Goal: Transaction & Acquisition: Book appointment/travel/reservation

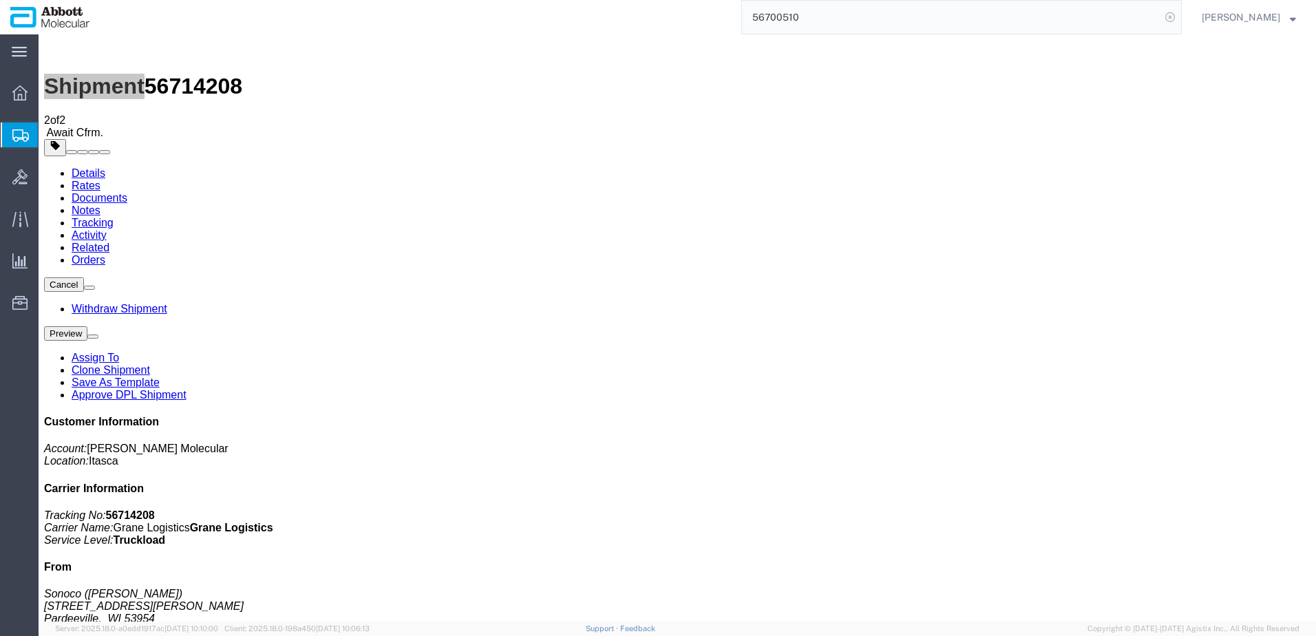
click at [1180, 18] on icon at bounding box center [1169, 17] width 19 height 19
click at [1180, 17] on icon at bounding box center [1169, 17] width 19 height 19
click at [965, 17] on input "search" at bounding box center [951, 17] width 418 height 33
paste input "56537715"
type input "56537715"
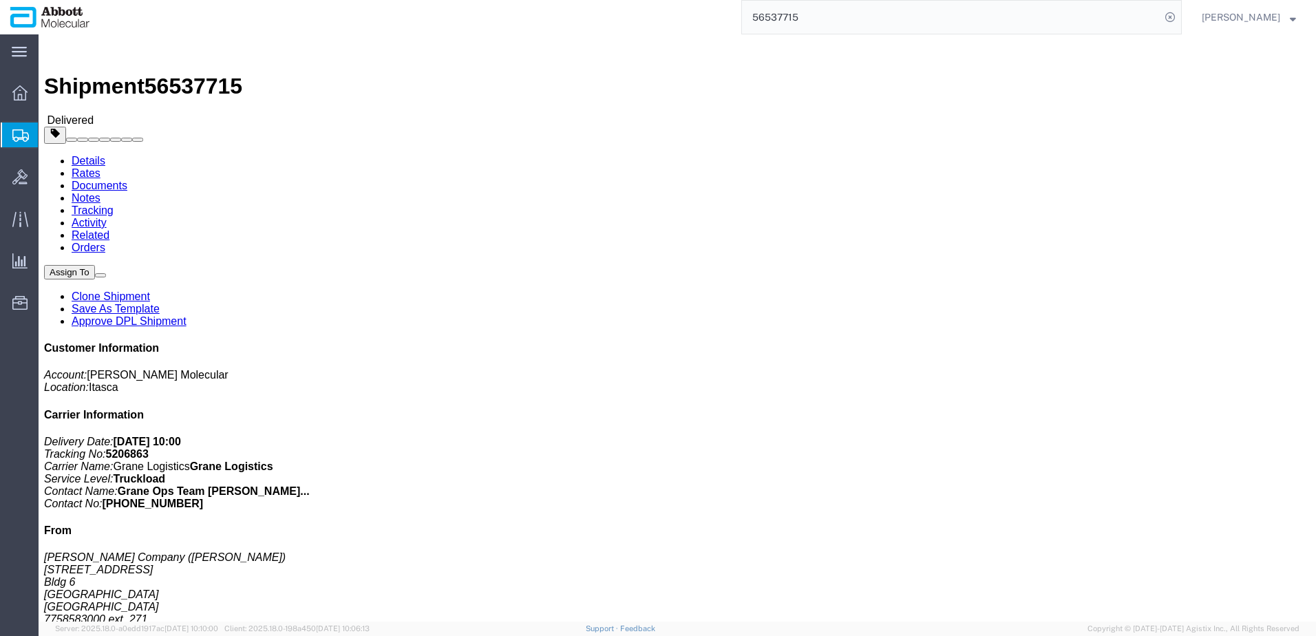
click link "Clone Shipment"
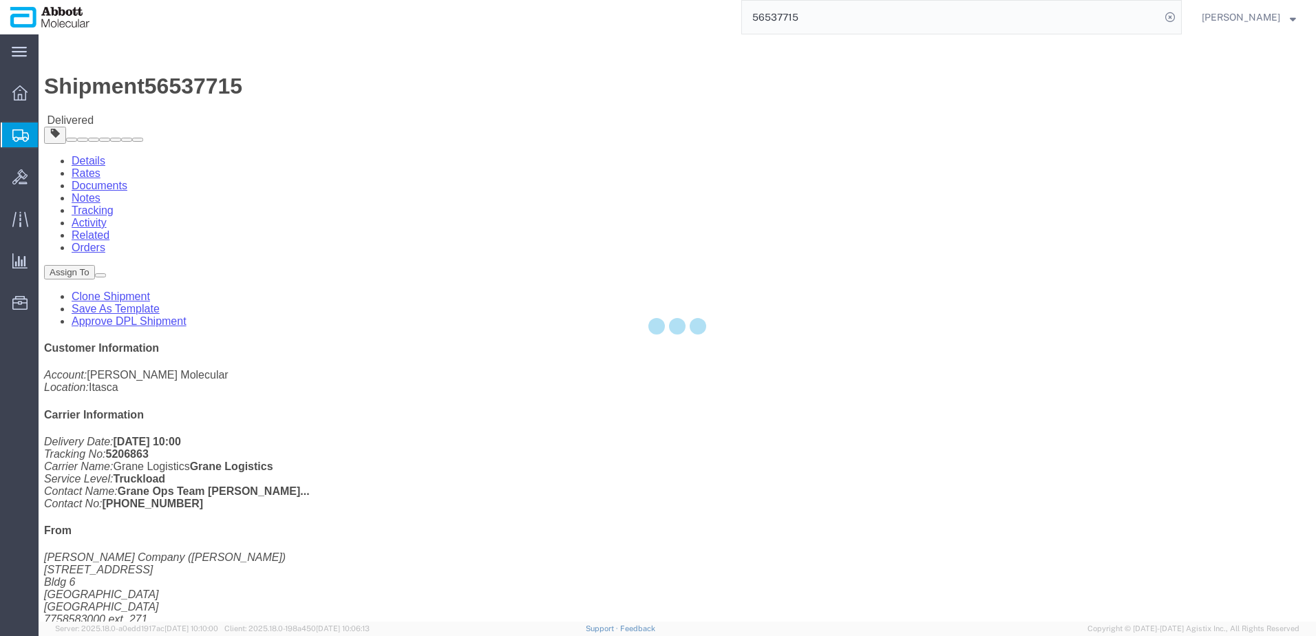
select select "48454"
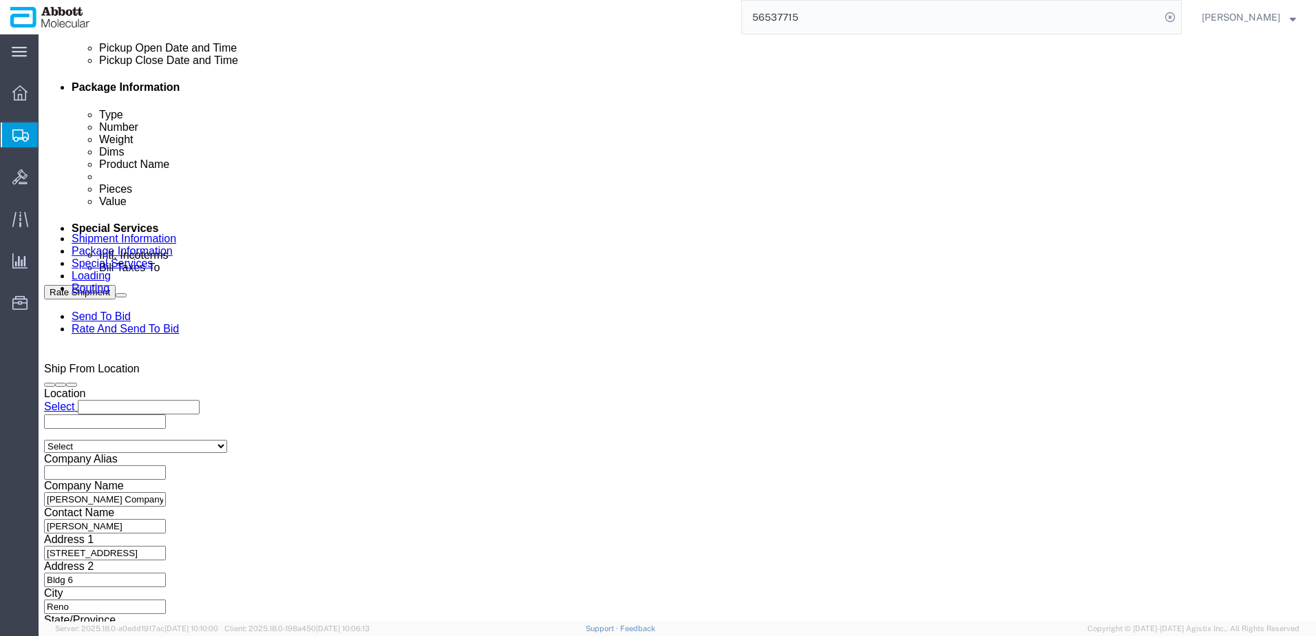
scroll to position [688, 0]
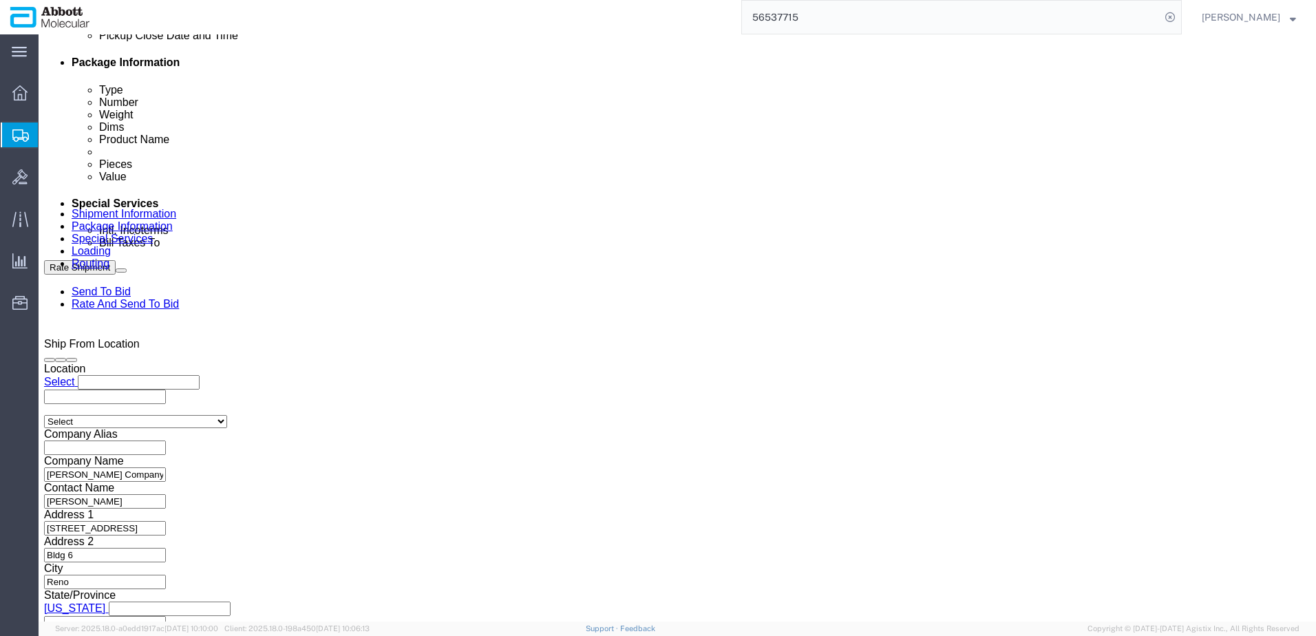
click div "[DATE] 11:43 AM"
click input "11:43 AM"
type input "8:00 AM"
click button "Apply"
click div "[DATE] 3:00 PM"
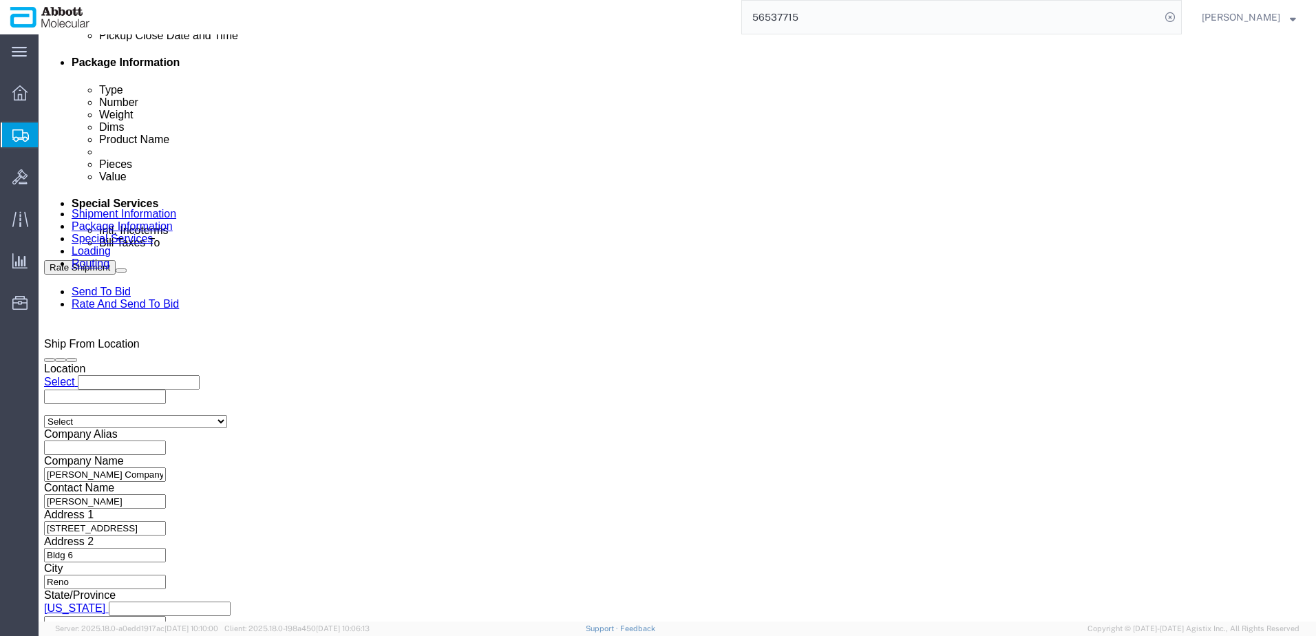
click div "[DATE] 8:00 AM"
click div "[DATE] 3:00 PM"
type input "3:00 PM"
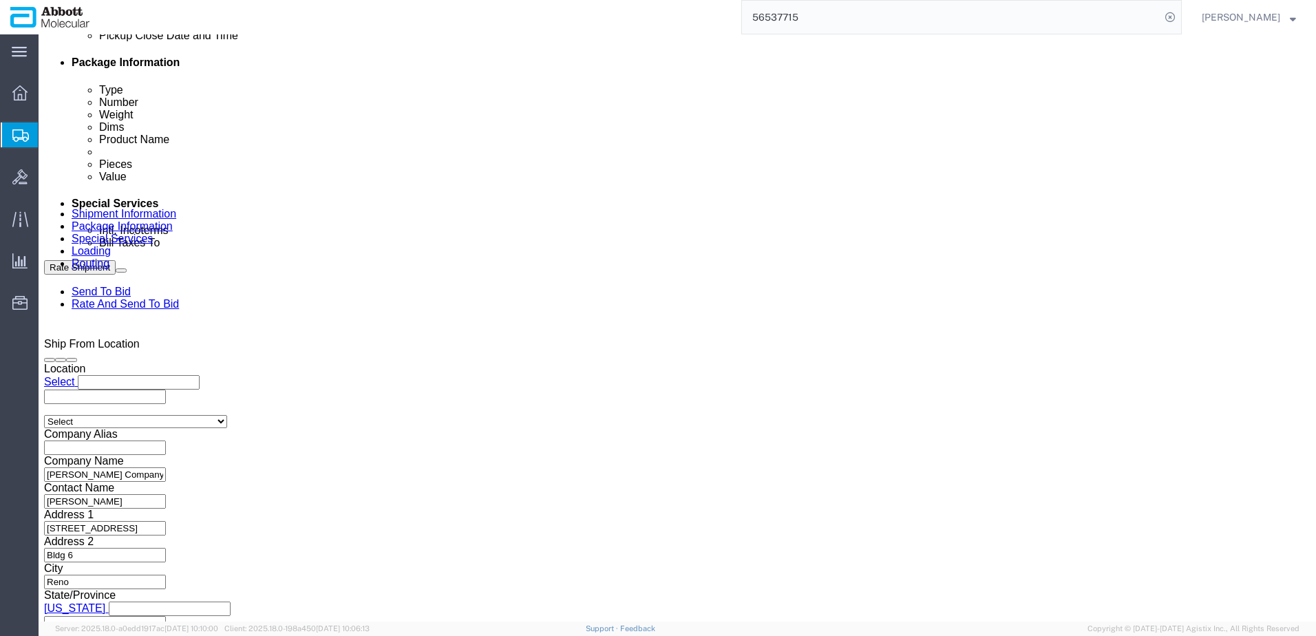
click button "Apply"
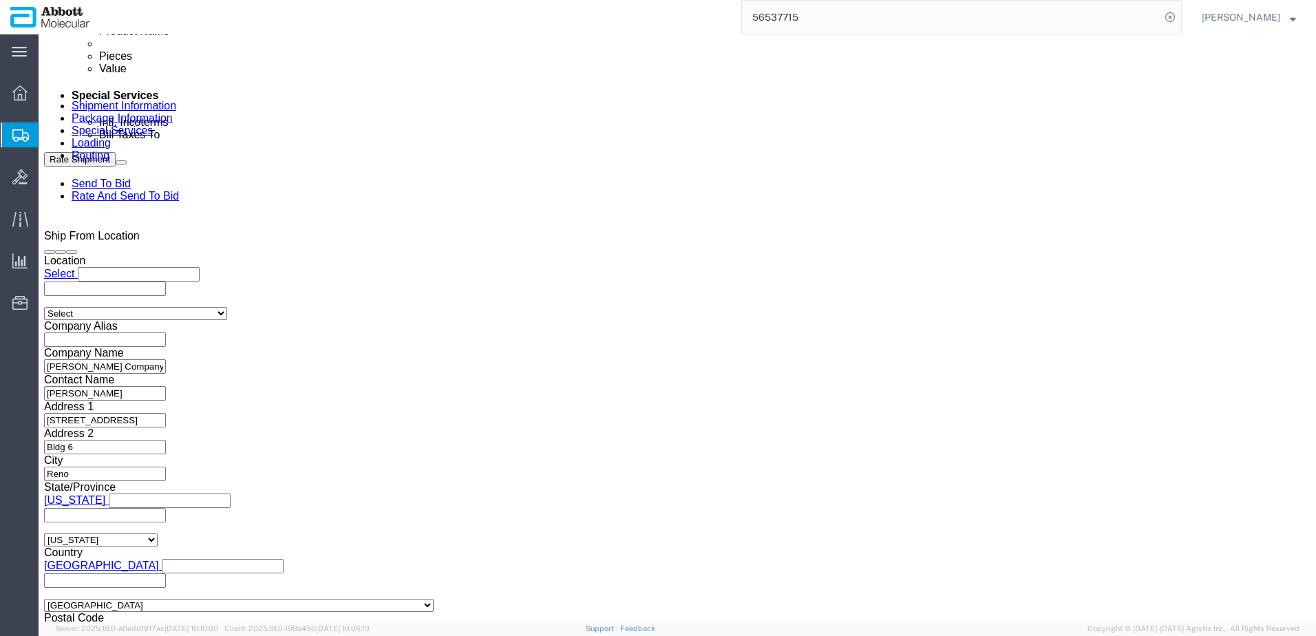
scroll to position [813, 0]
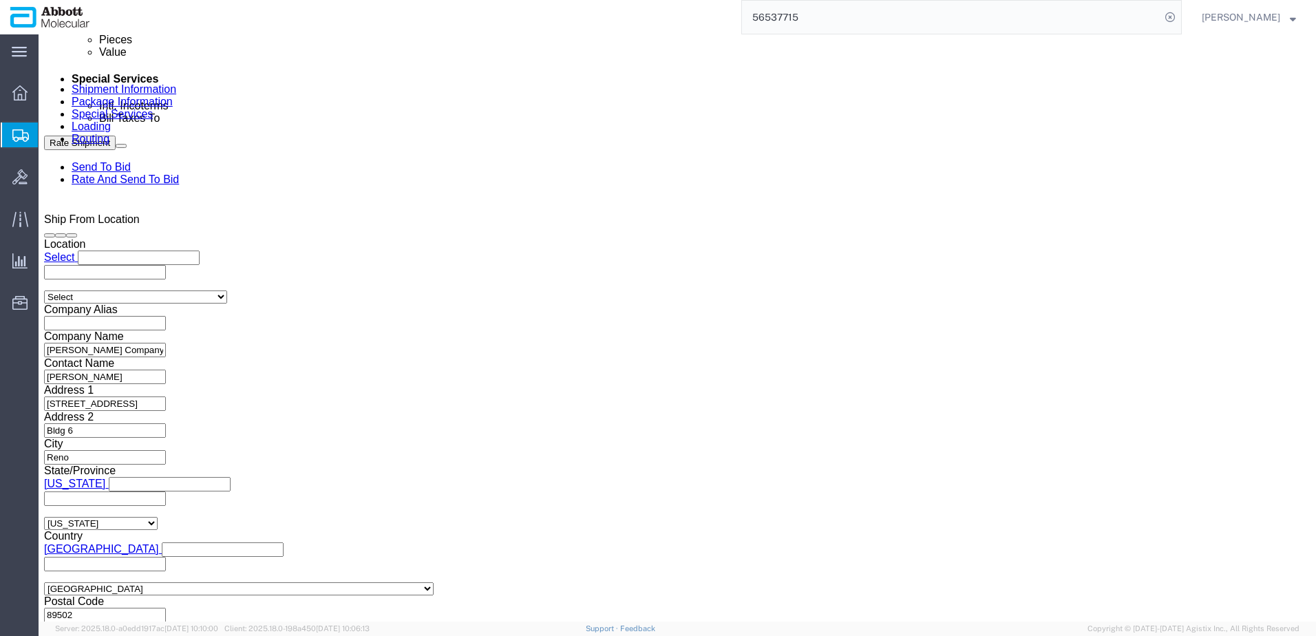
click input "Hamilton_[DATE]"
type input "Hamilton_[DATE]"
drag, startPoint x: 558, startPoint y: 253, endPoint x: 458, endPoint y: 254, distance: 99.8
click div "Select Account Type Activity ID Airline Appointment Number ASN Batch Request # …"
paste input "85"
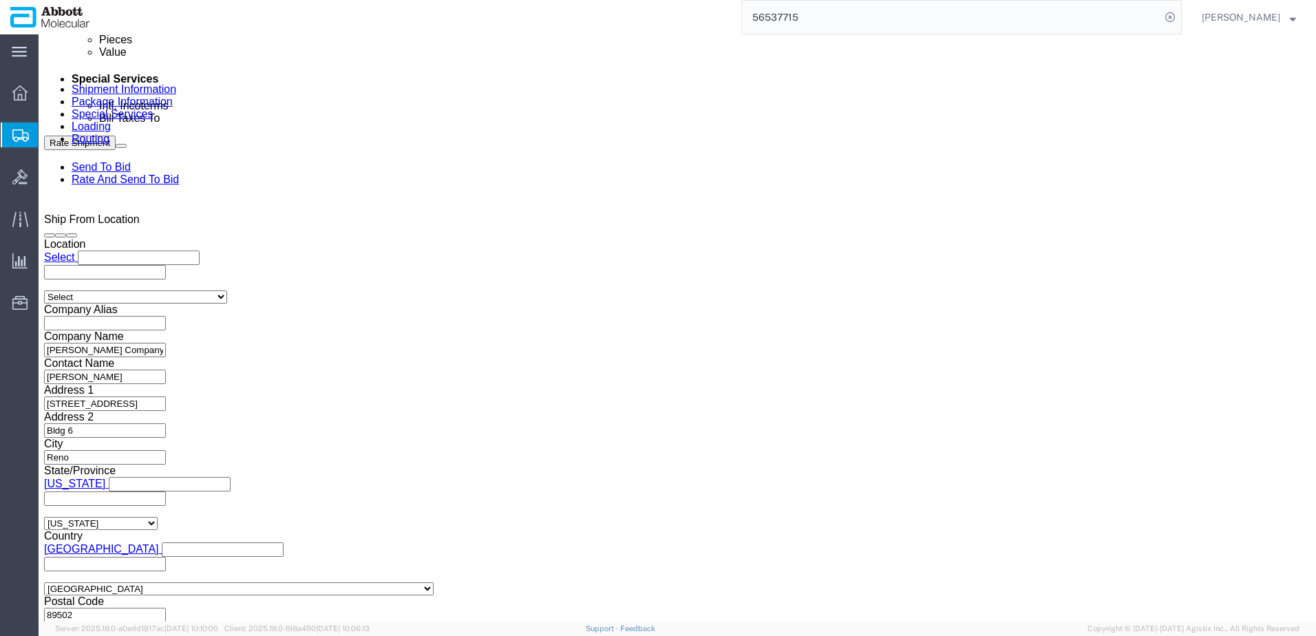
type input "4900259985"
click button "Continue"
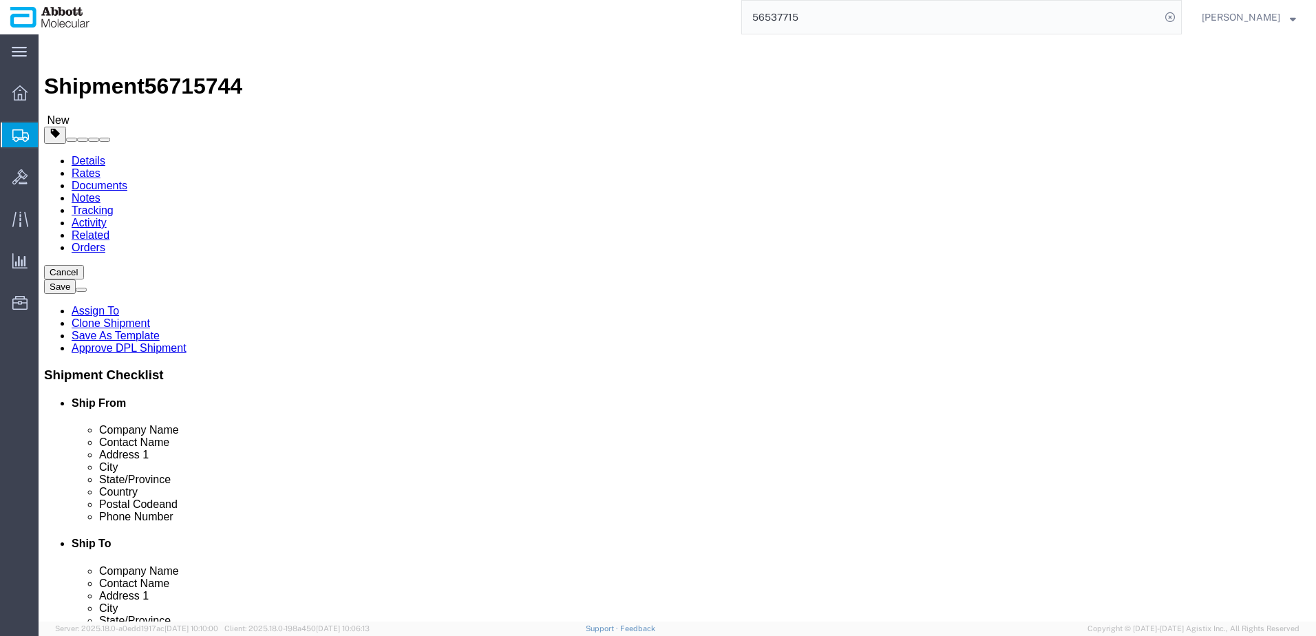
click span "56715744"
copy span "56715744"
click button "Rate Shipment"
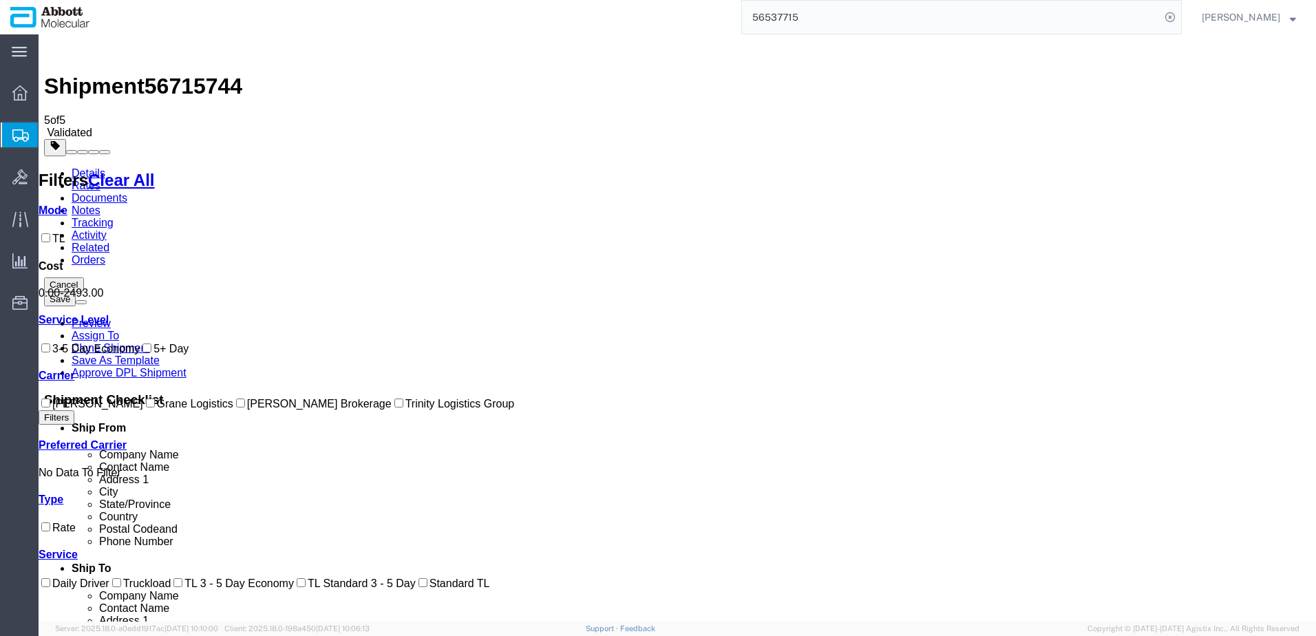
click at [146, 407] on input "Grane Logistics" at bounding box center [150, 402] width 9 height 9
checkbox input "true"
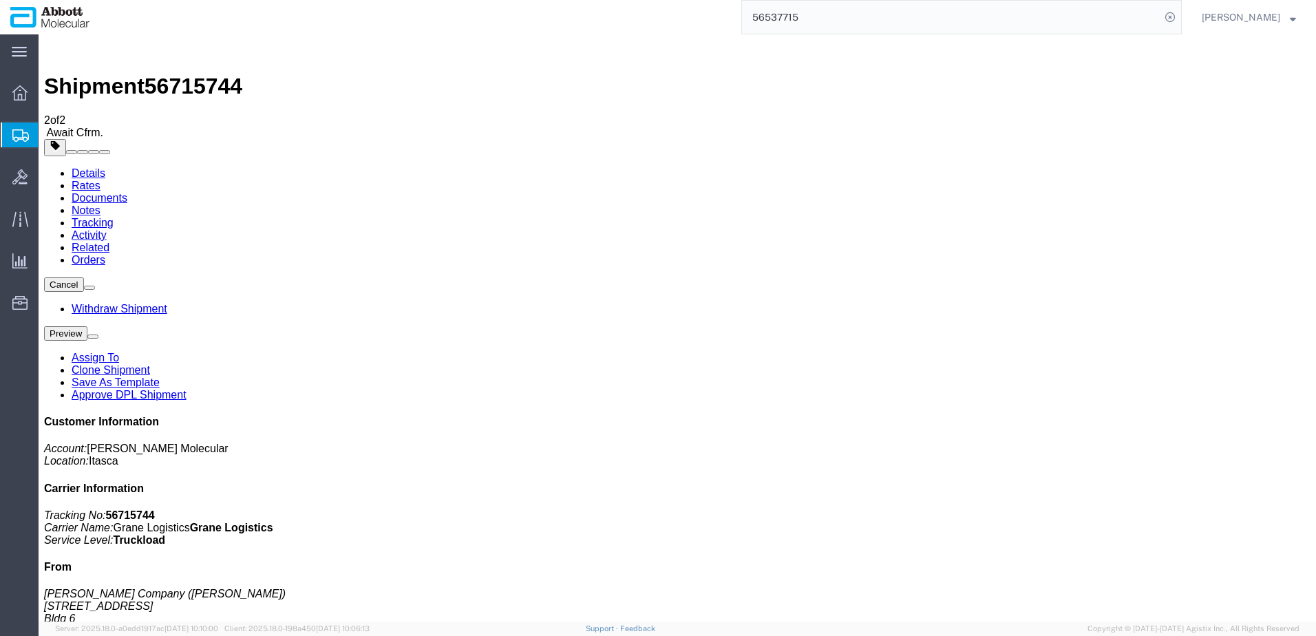
click at [0, 0] on span "Create from Template" at bounding box center [0, 0] width 0 height 0
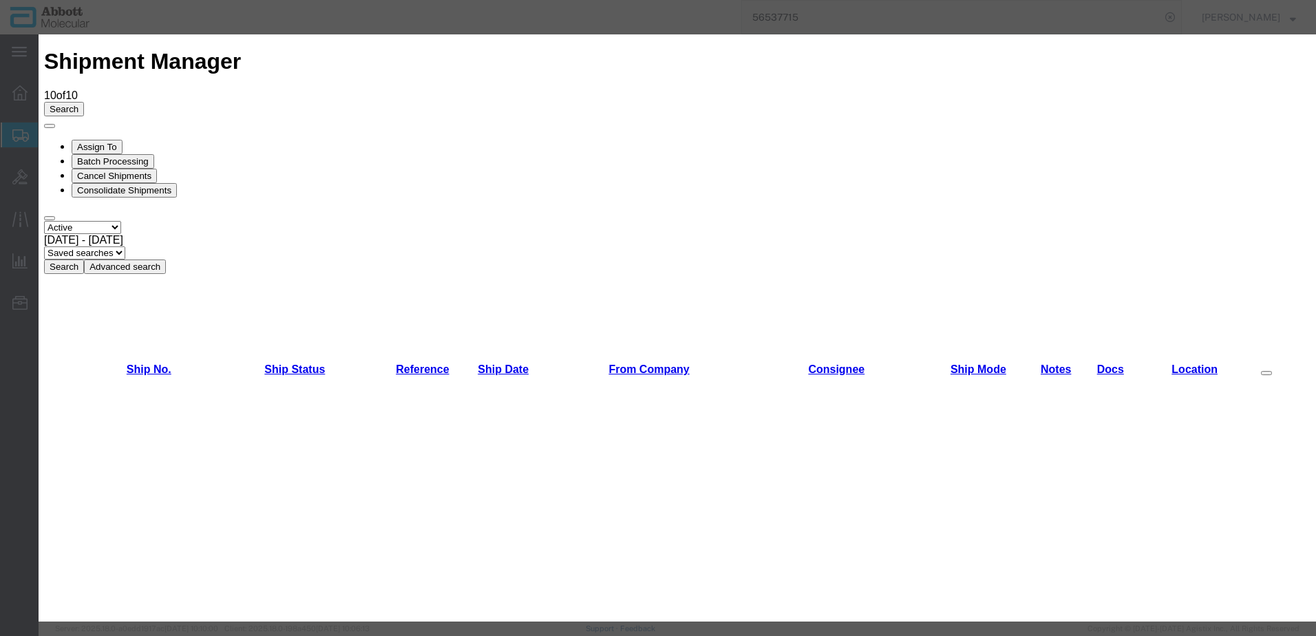
scroll to position [344, 0]
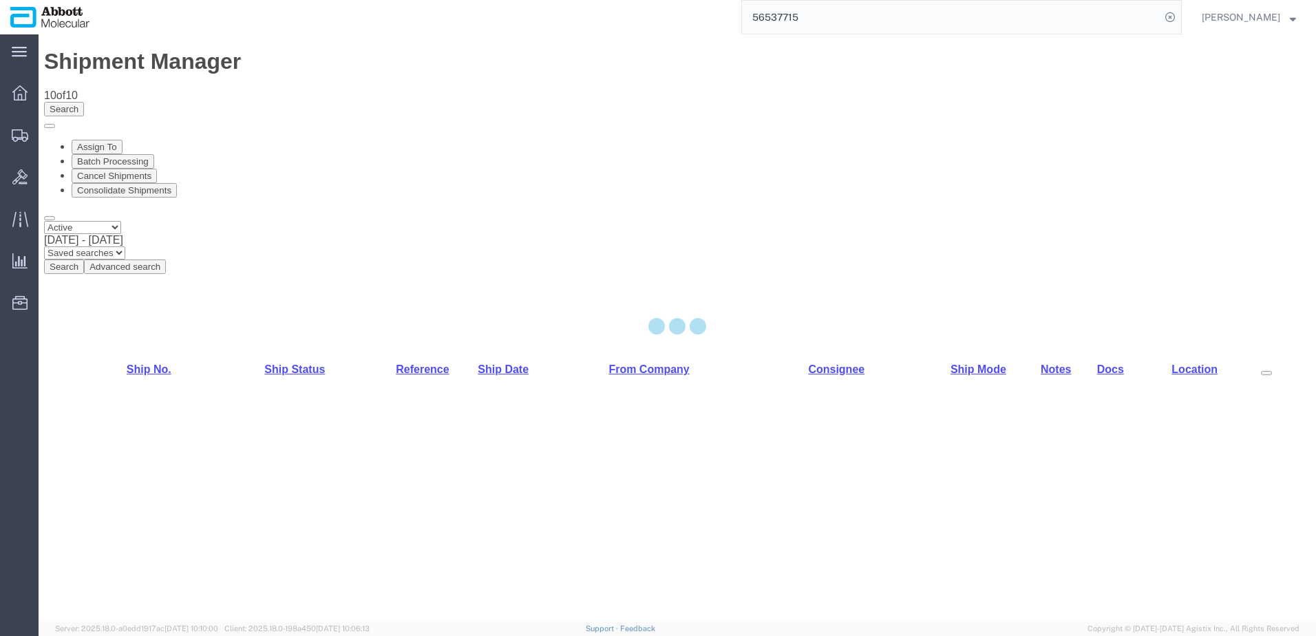
select select "48454"
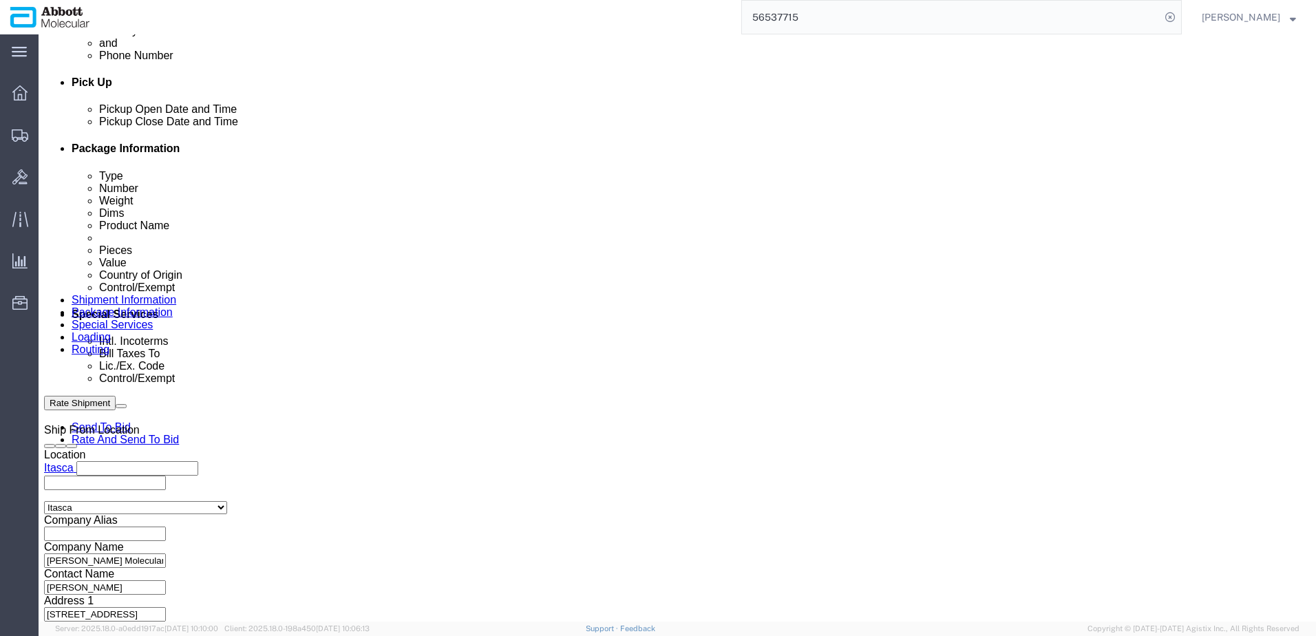
scroll to position [619, 0]
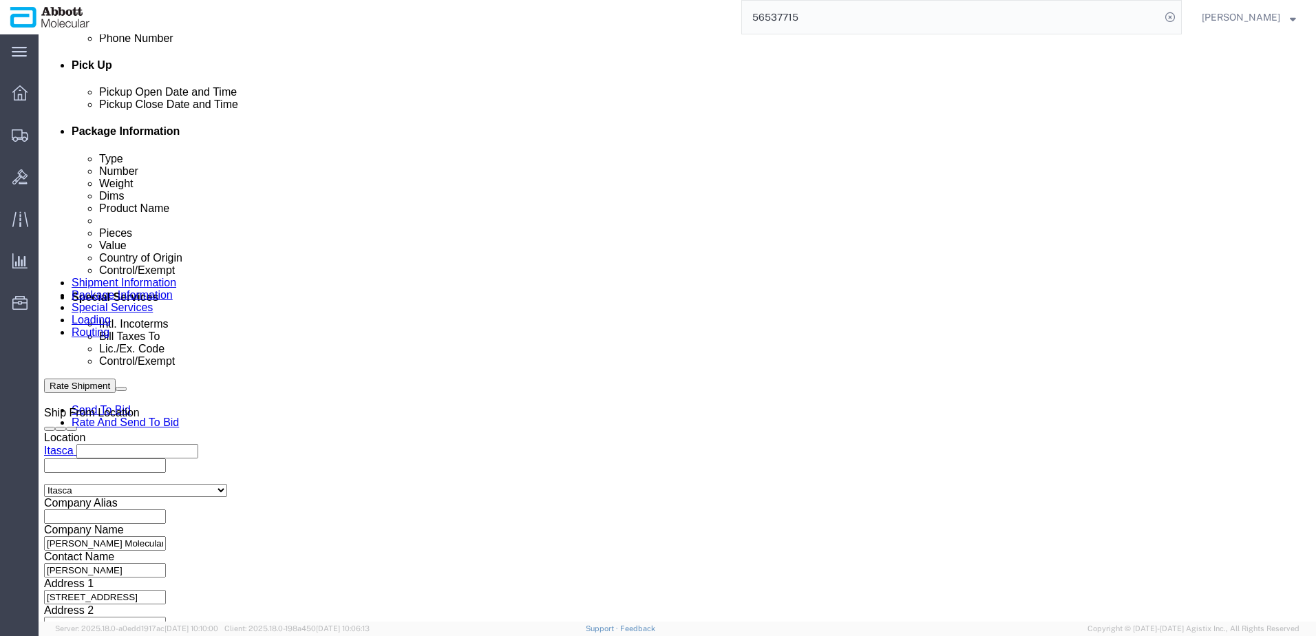
click input "text"
paste input "620345980"
type input "620345980"
select select "INVOICE"
paste input "620345980"
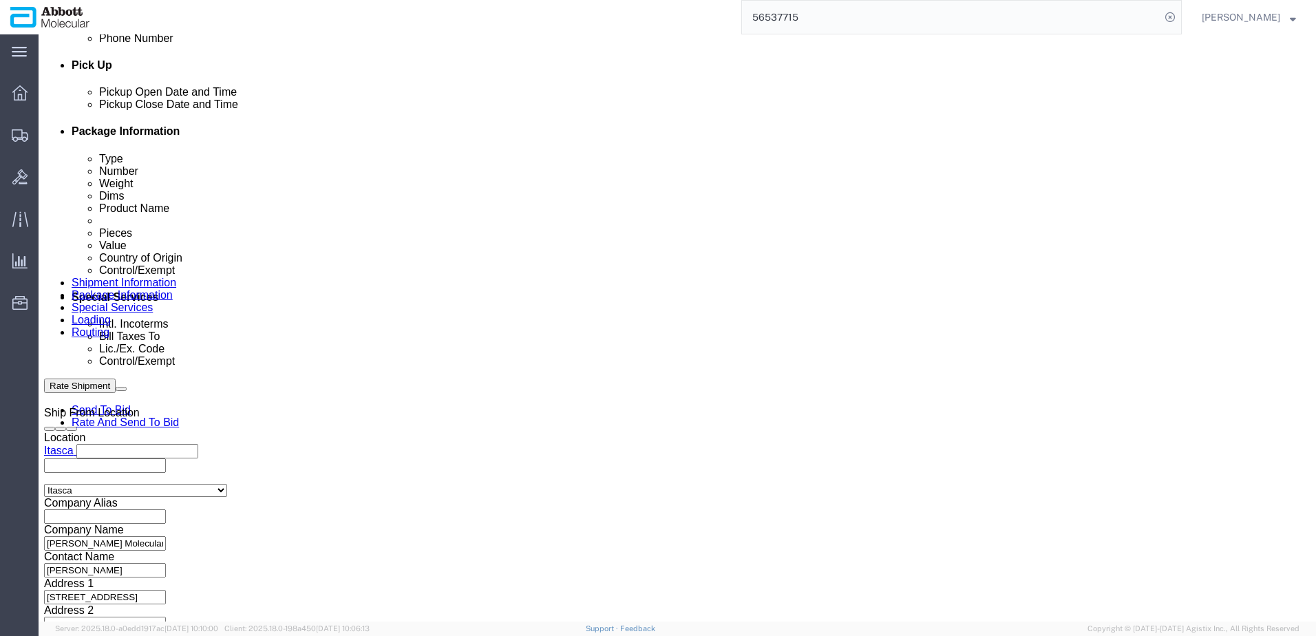
paste input "658594"
type input "620658594"
drag, startPoint x: 274, startPoint y: 461, endPoint x: 139, endPoint y: 465, distance: 135.0
click html "Shipment 56716487 New Details Rates Documents Notes Tracking Activity Related O…"
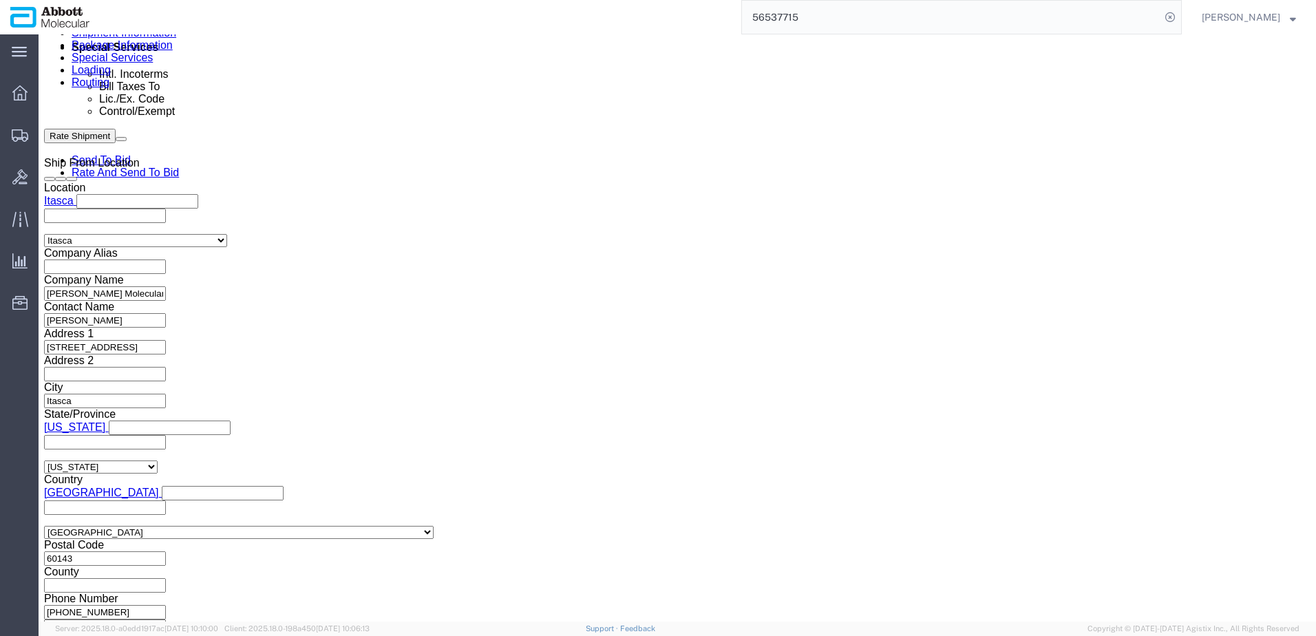
scroll to position [873, 0]
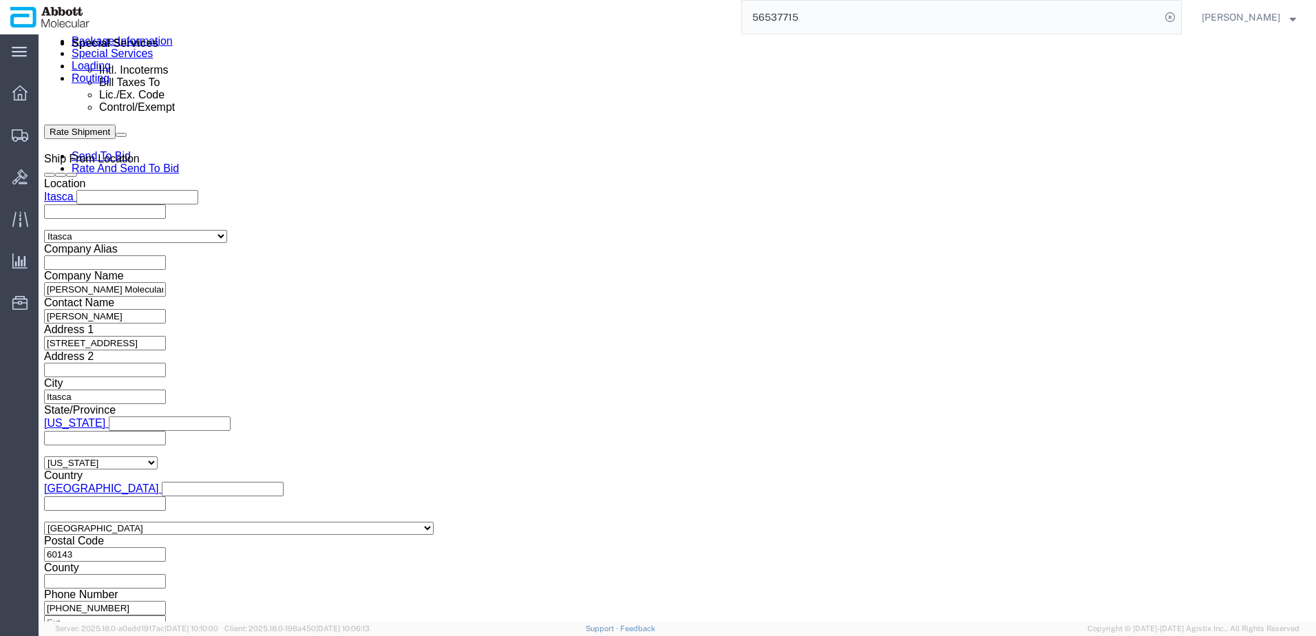
click button "Continue"
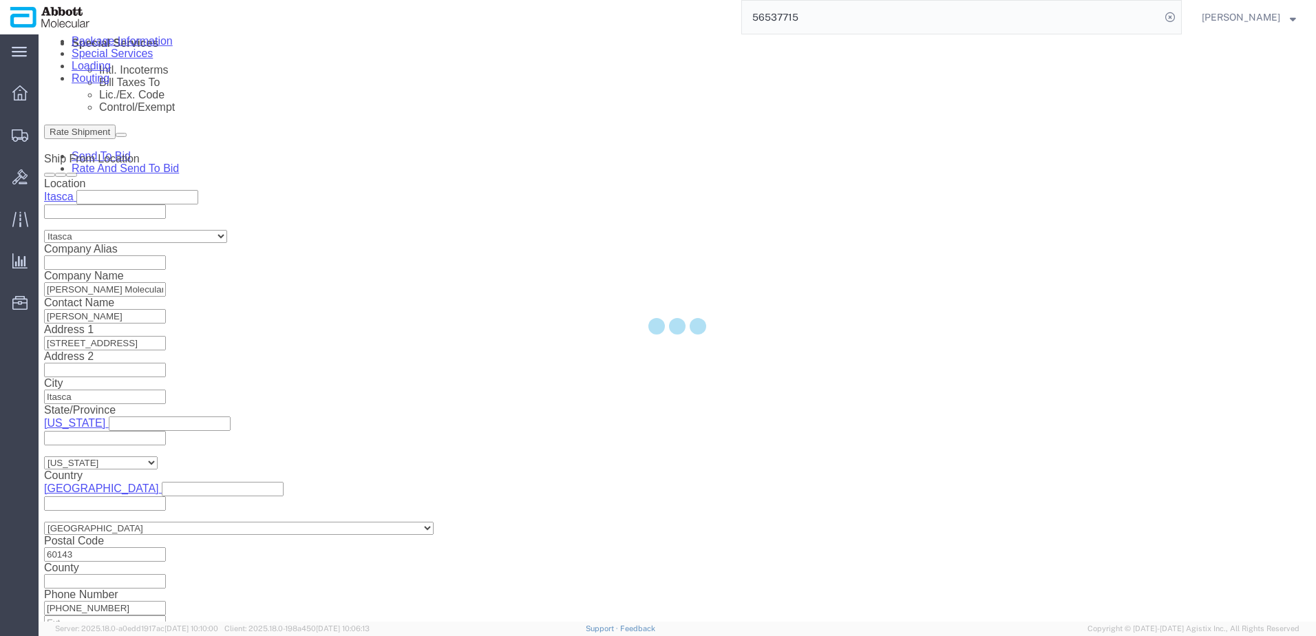
click at [1012, 571] on div at bounding box center [677, 327] width 1277 height 587
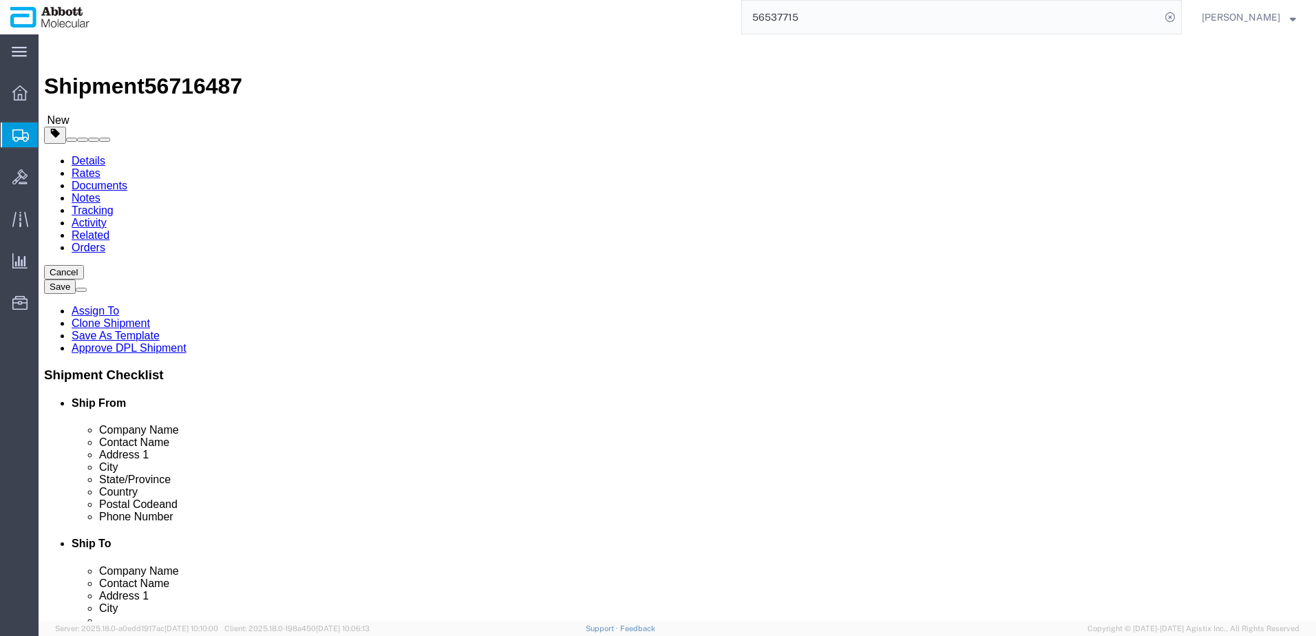
click select "Select Box (B) Box (C) Box (D) Cardboard Box(es) Crate (Instrument) Crate(s) En…"
select select "PSST"
click select "Select Box (B) Box (C) Box (D) Cardboard Box(es) Crate (Instrument) Crate(s) En…"
click input "text"
type input "48"
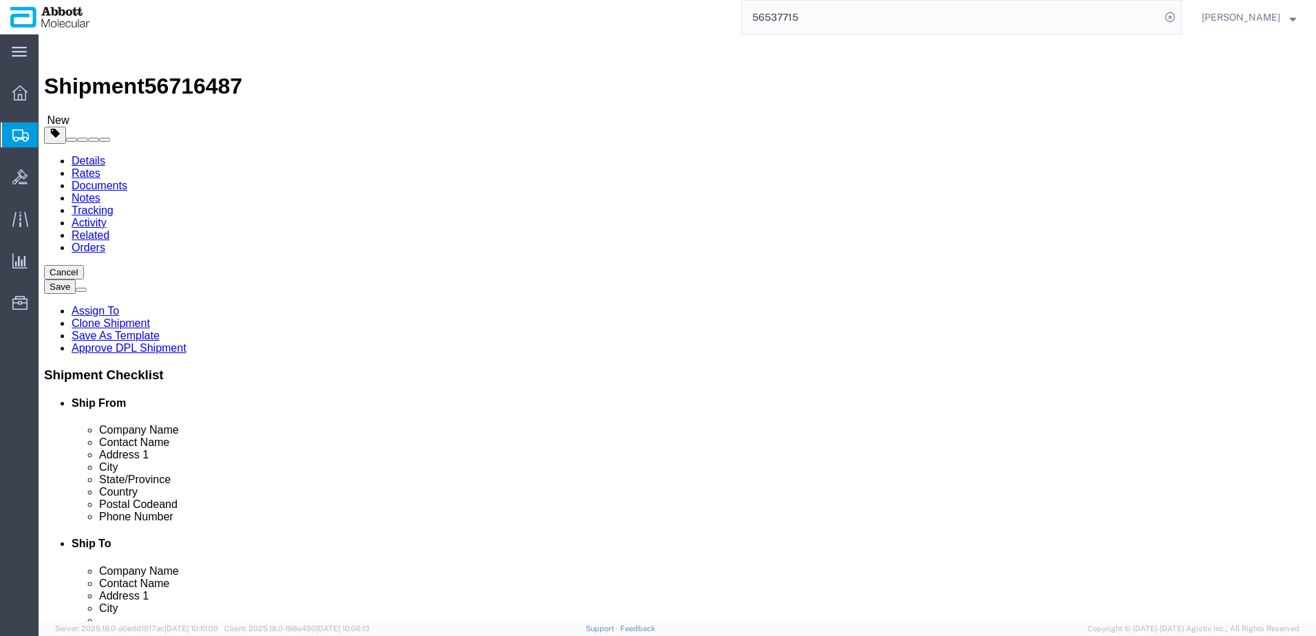
type input "40"
type input "52"
type input "115"
click input "checkbox"
checkbox input "true"
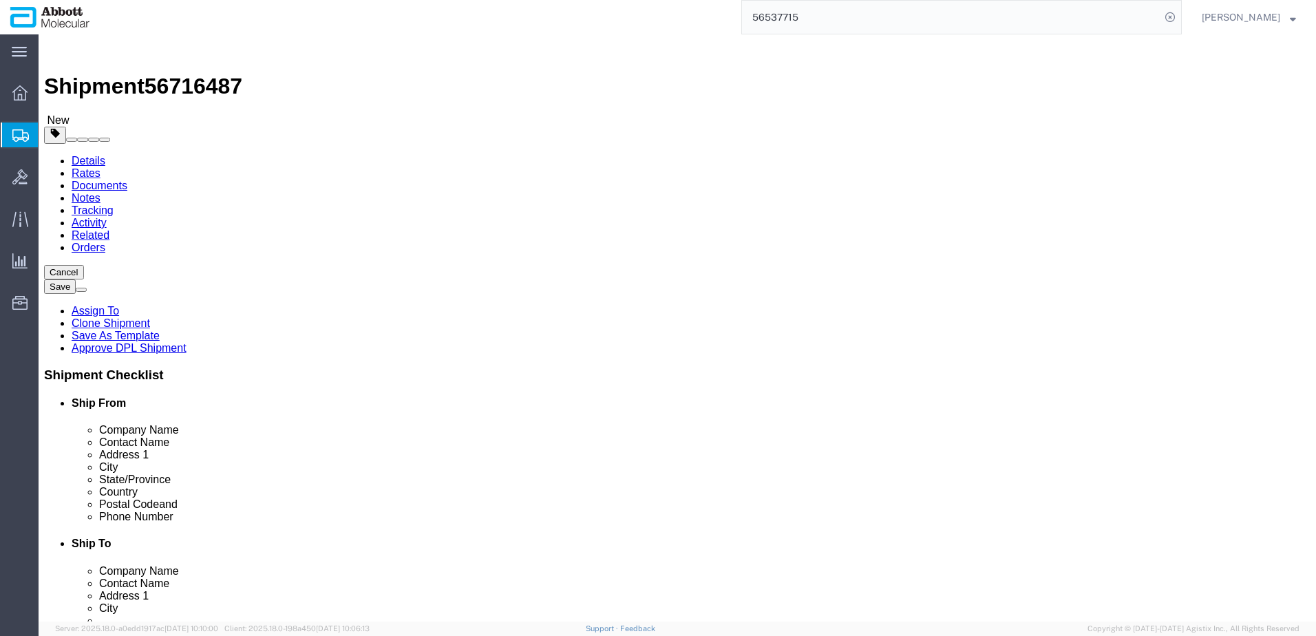
type input "AMBIENT"
click link "Add Content"
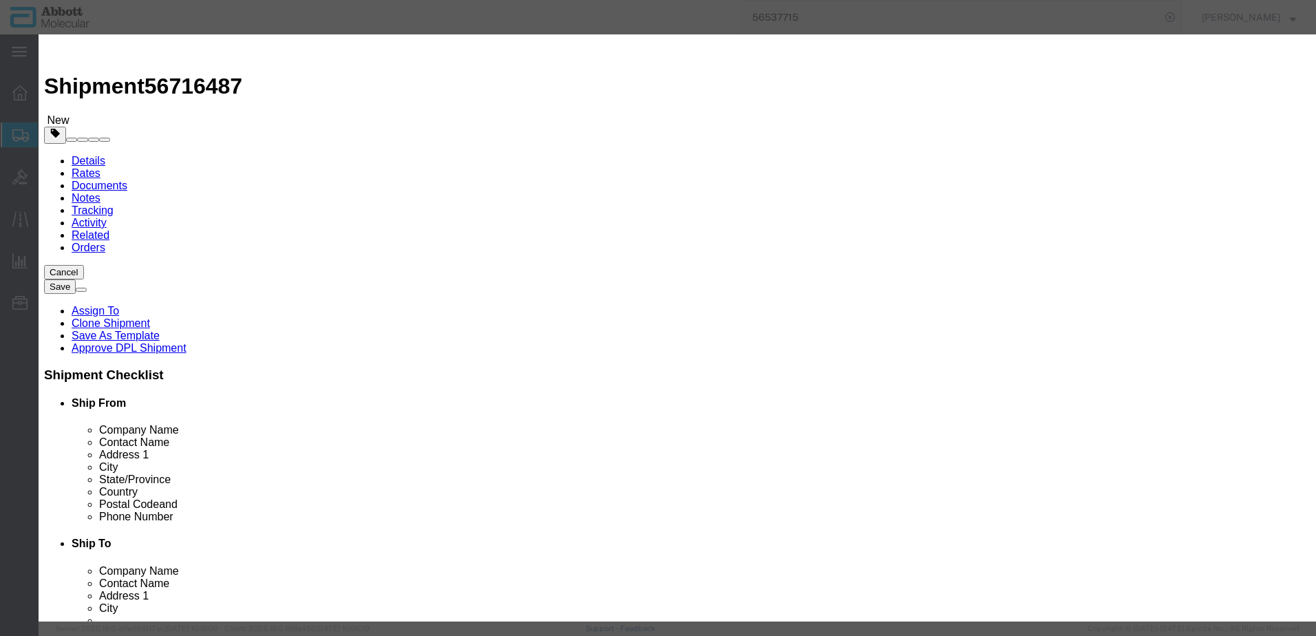
click input "text"
type input "56-270087"
click td "Model: 56-270087"
select select "USD"
select select "US"
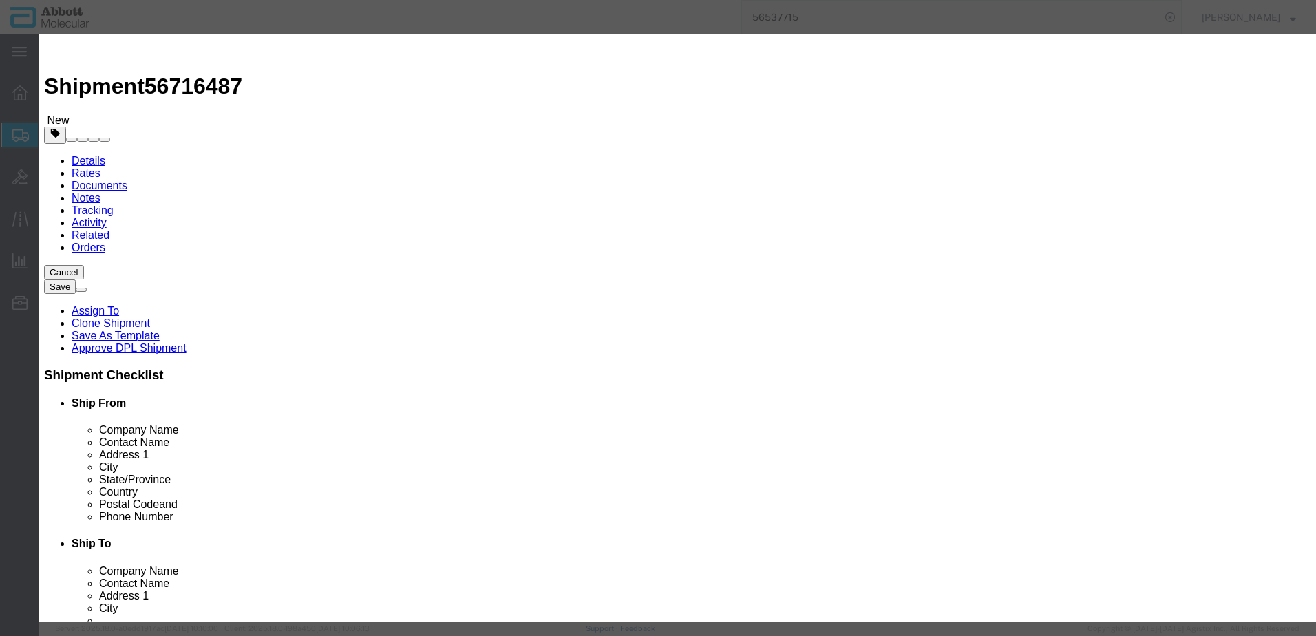
type input "3926909910"
type input "EAR99"
select select "BIS"
type input "56-270087"
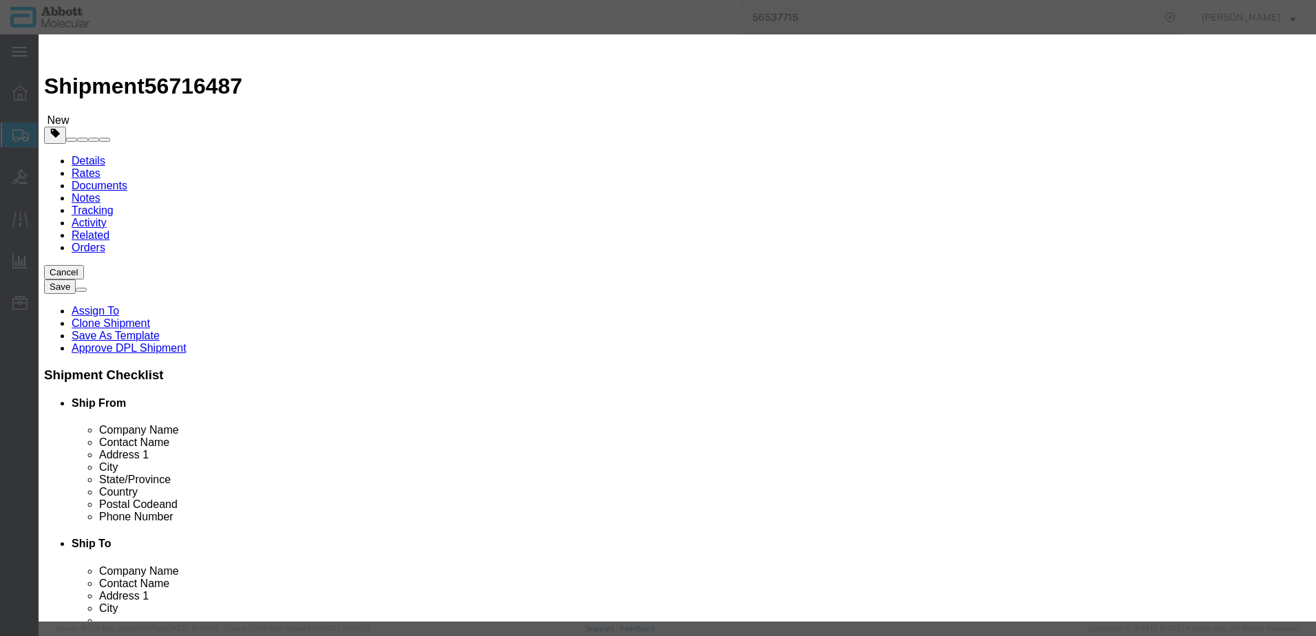
type textarea "Alinity m Systems Liner"
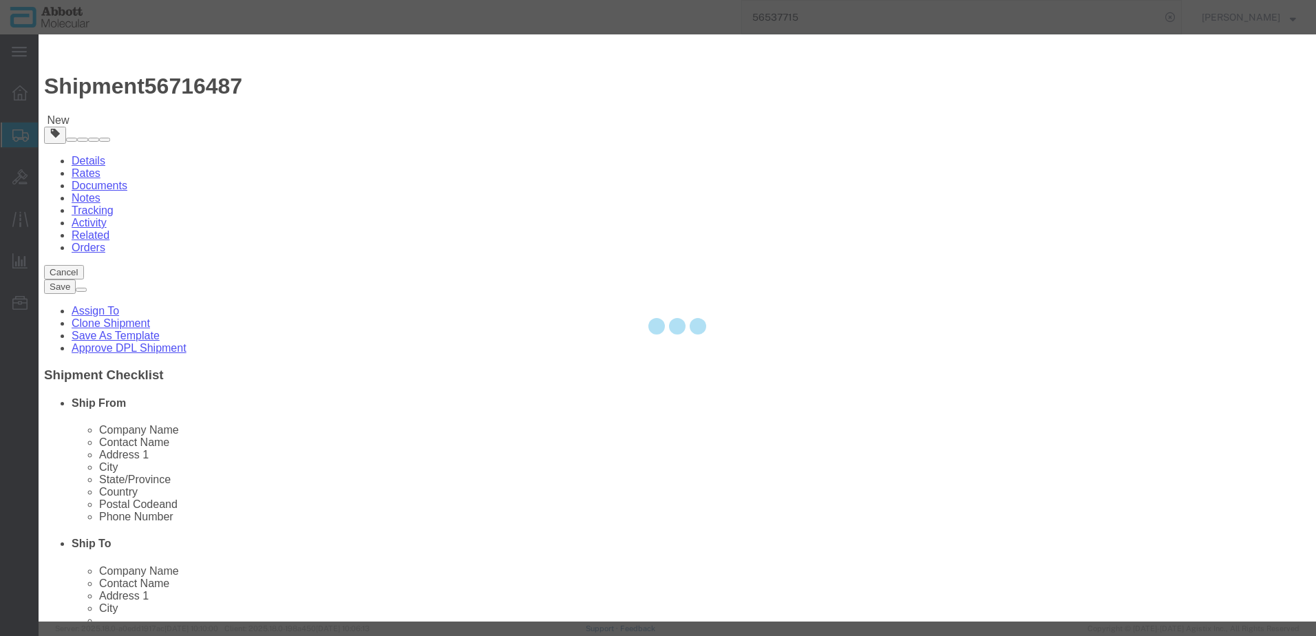
select select "NLR"
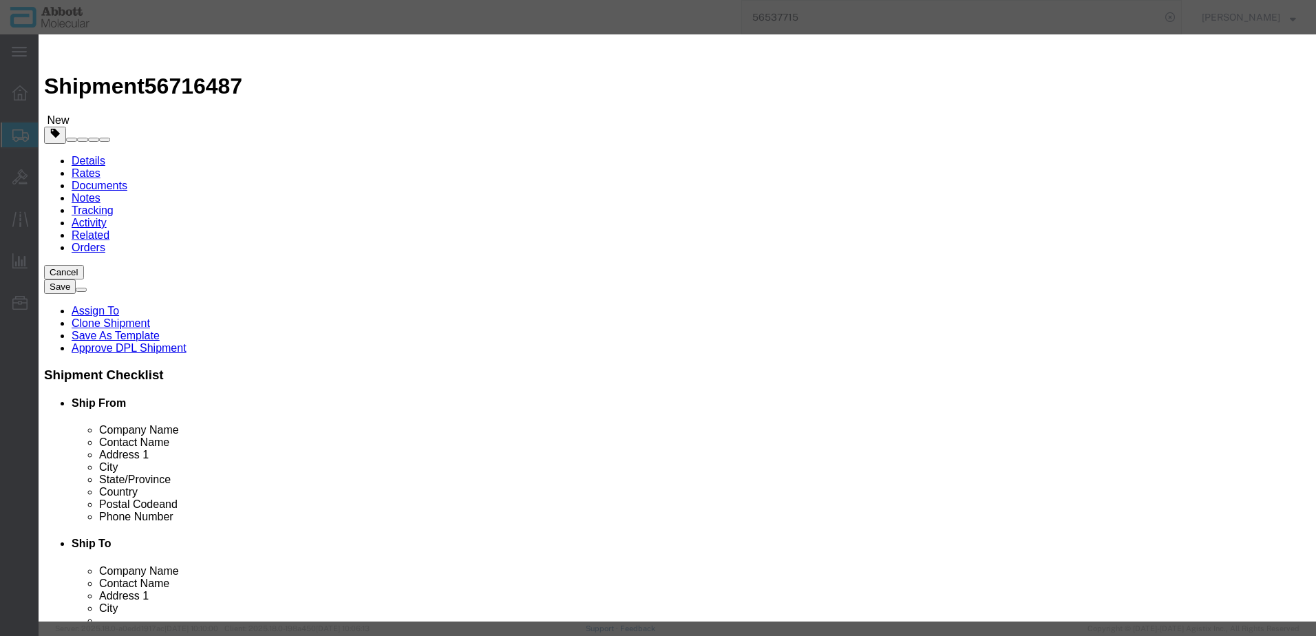
type input "56-270087"
type input "15"
type input "1"
select select "70"
drag, startPoint x: 825, startPoint y: 221, endPoint x: 818, endPoint y: 233, distance: 13.6
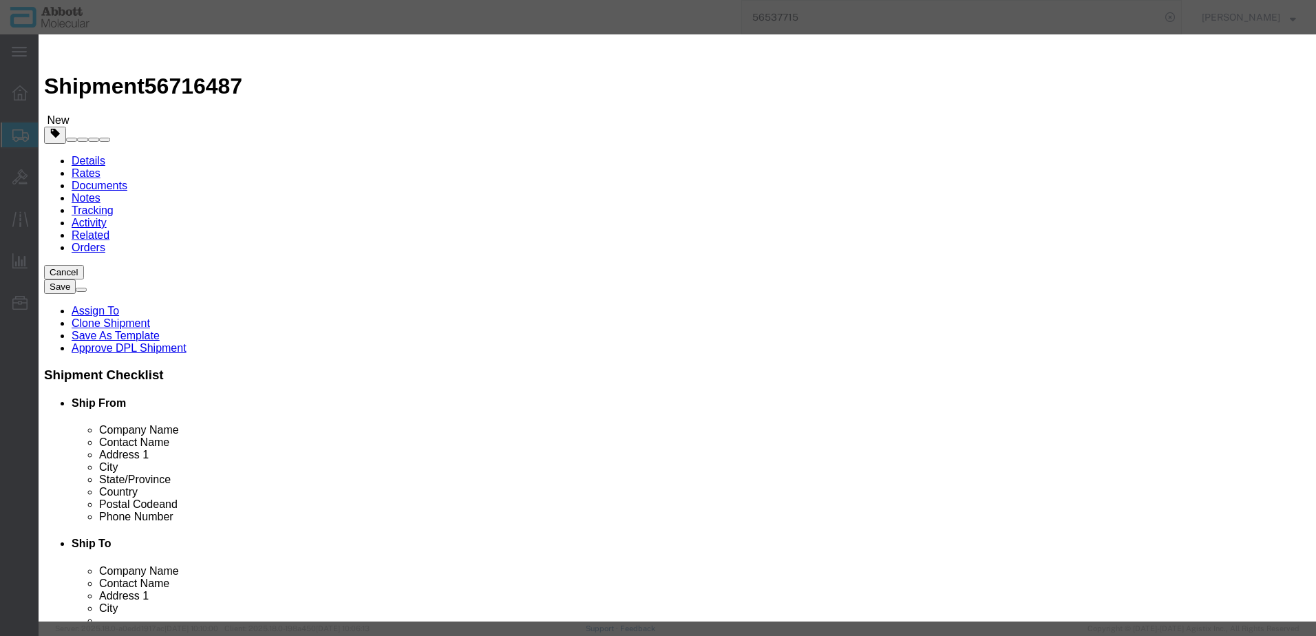
click select "Select Account Type Activity ID Airline Appointment Number ASN Batch Number Bil…"
select select "BATCH_NUMBER"
click select "Select Account Type Activity ID Airline Appointment Number ASN Batch Number Bil…"
type input "1001002483"
click button "Save & Add Another"
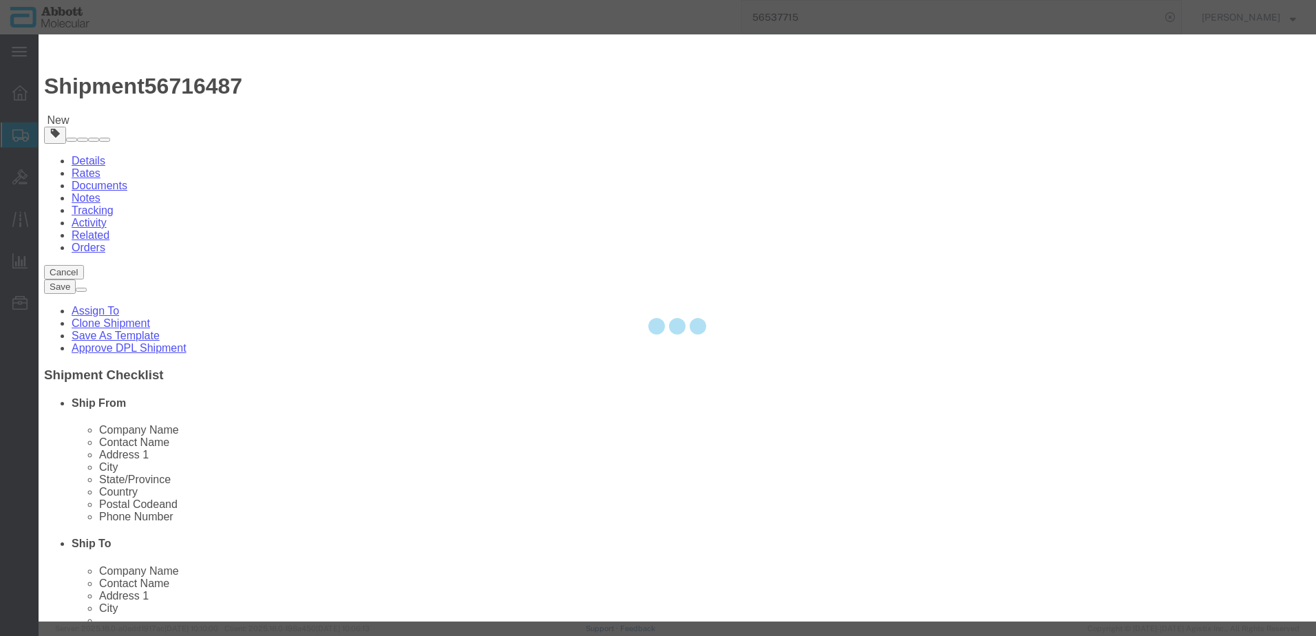
select select "EA"
select select
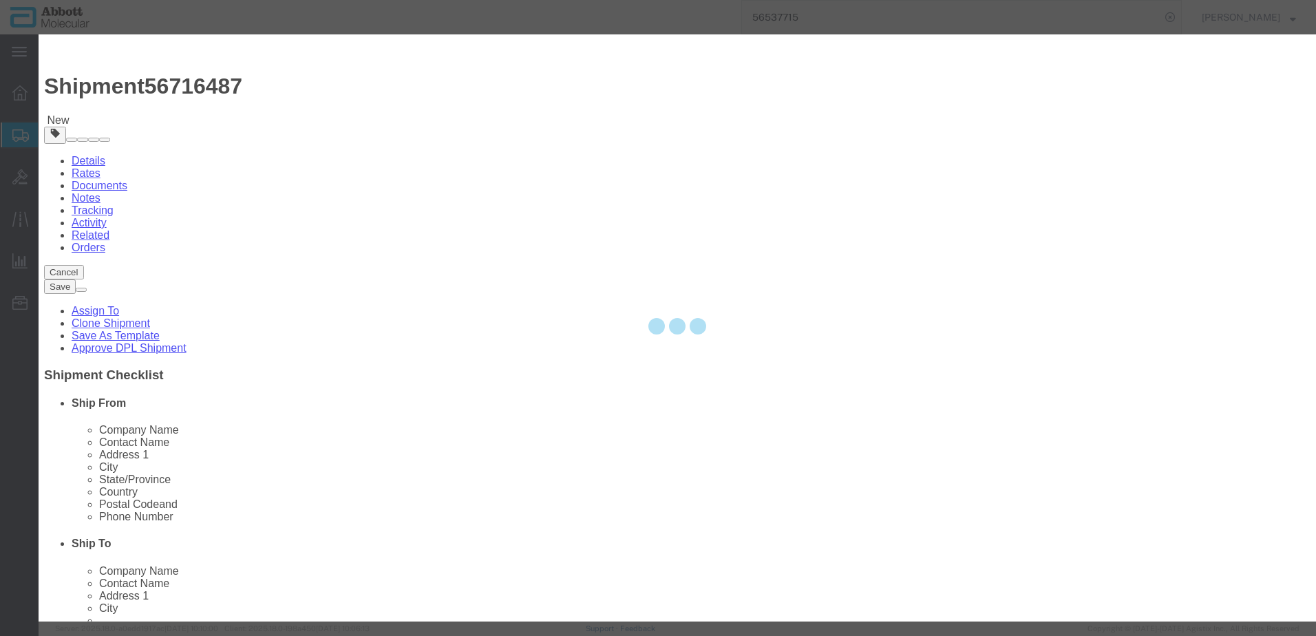
select select
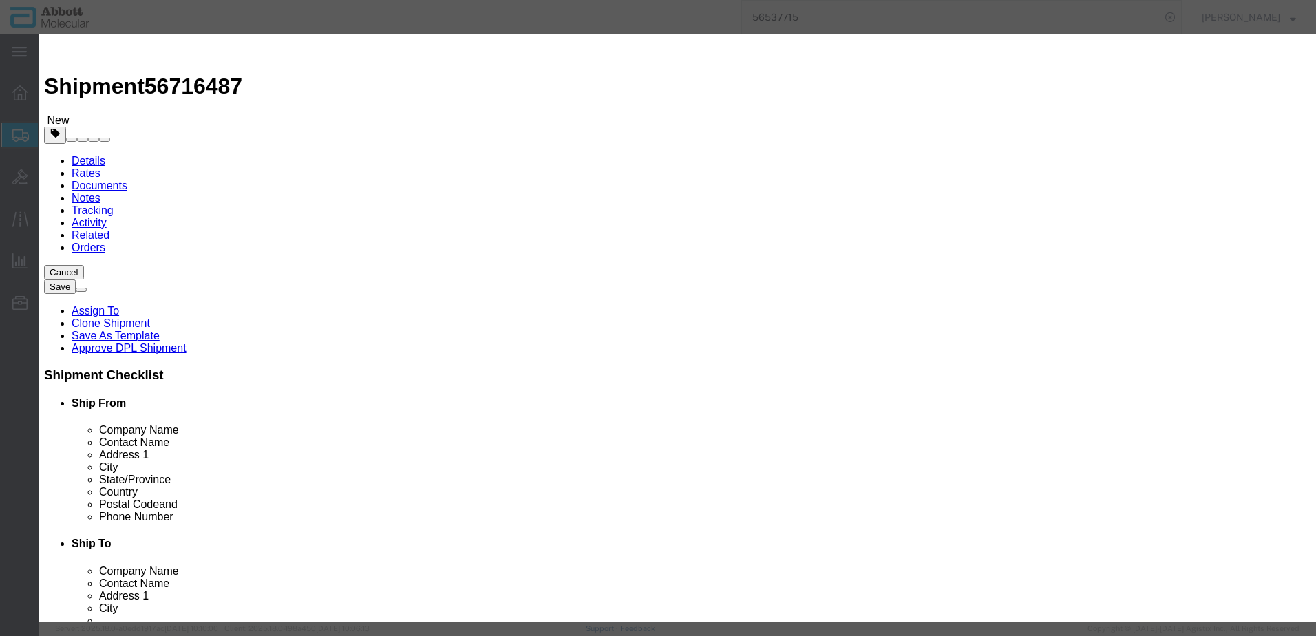
select select "USD"
click input "text"
type input "[PHONE_NUMBER]"
click td "Model:"
select select "US"
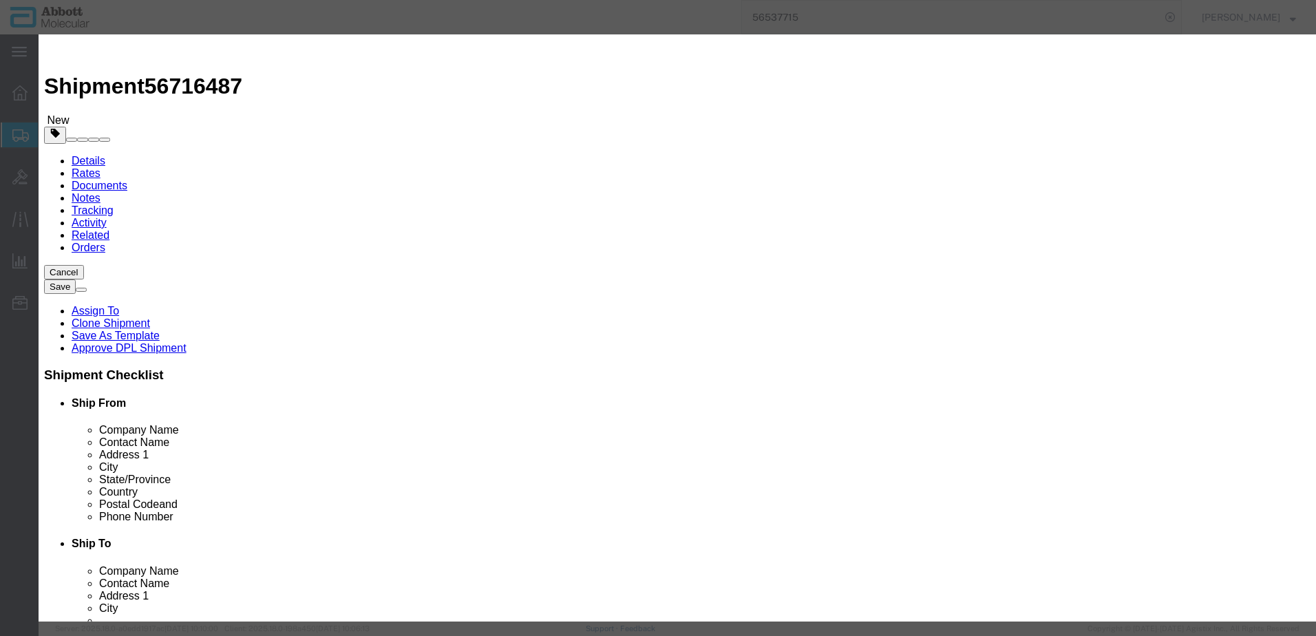
type input "9027905995"
select select "BIS"
type input "[PHONE_NUMBER]"
type textarea "ASSAY, AMPDETECT UNIT MODULE, V6"
select select "NLR"
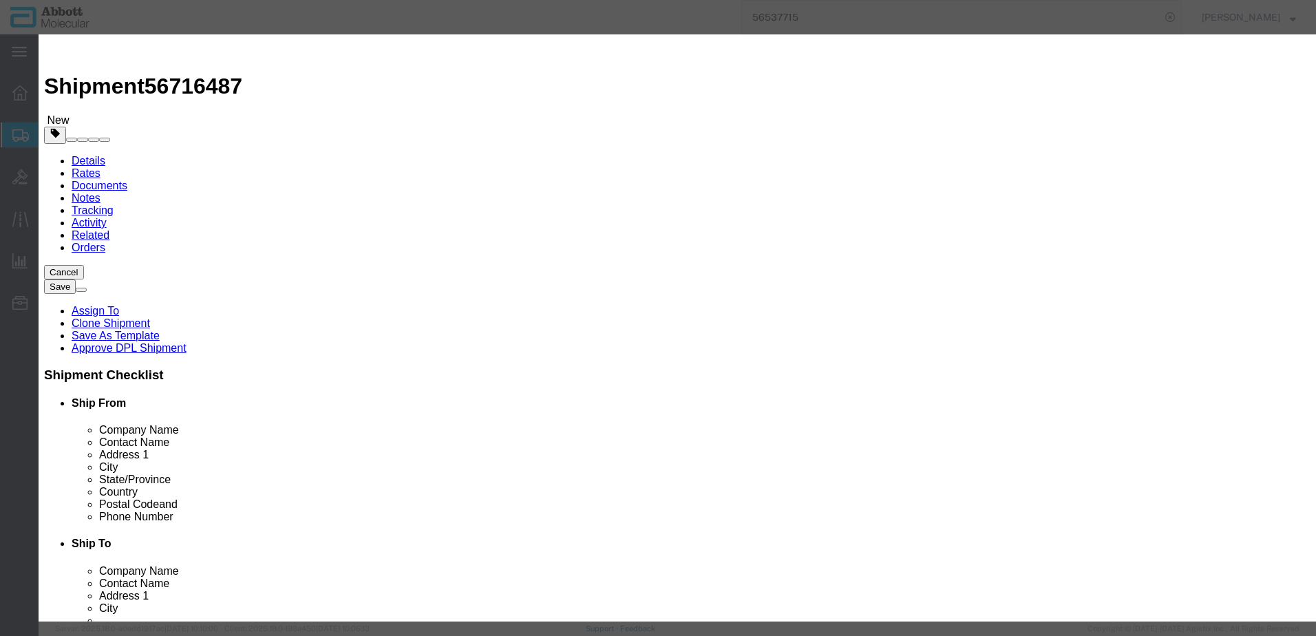
type input "[PHONE_NUMBER]"
type input "2"
type input "1"
select select "70"
click select "Select Account Type Activity ID Airline Appointment Number ASN Batch Number Bil…"
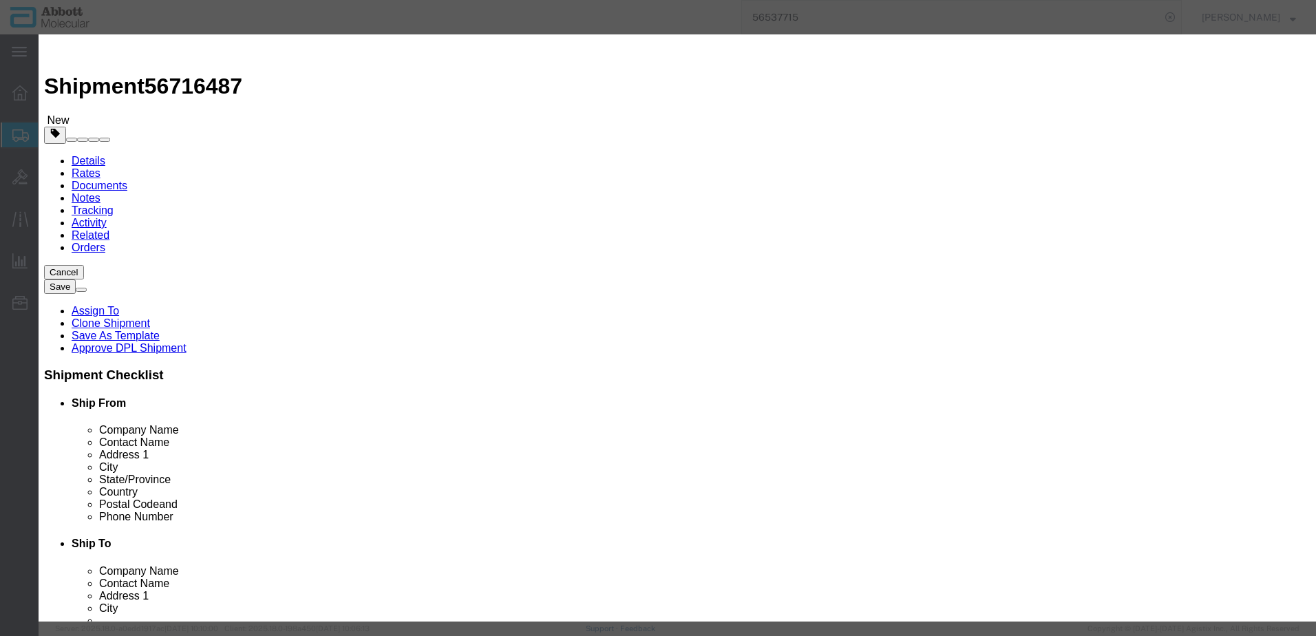
click select "Select Account Type Activity ID Airline Appointment Number ASN Batch Number Bil…"
select select "BATCH_NUMBER"
click select "Select Account Type Activity ID Airline Appointment Number ASN Batch Number Bil…"
type input "AMP07097"
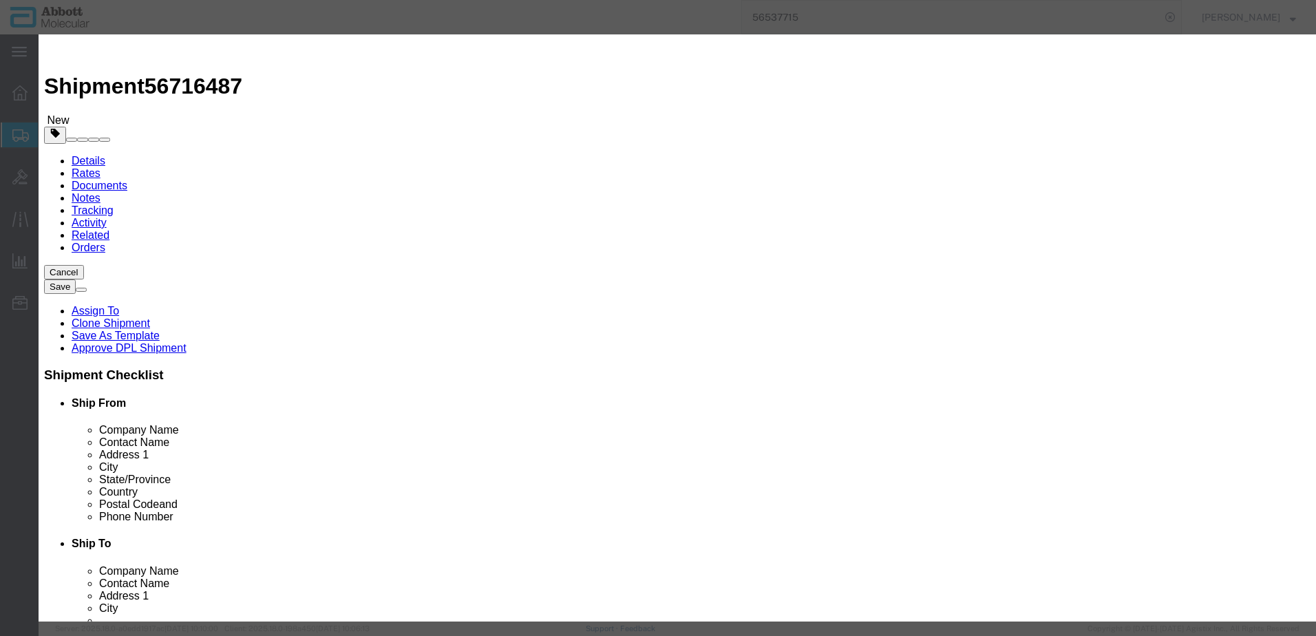
select select "BATCH_NUMBER"
type input "AMP07100"
click button "Save & Close"
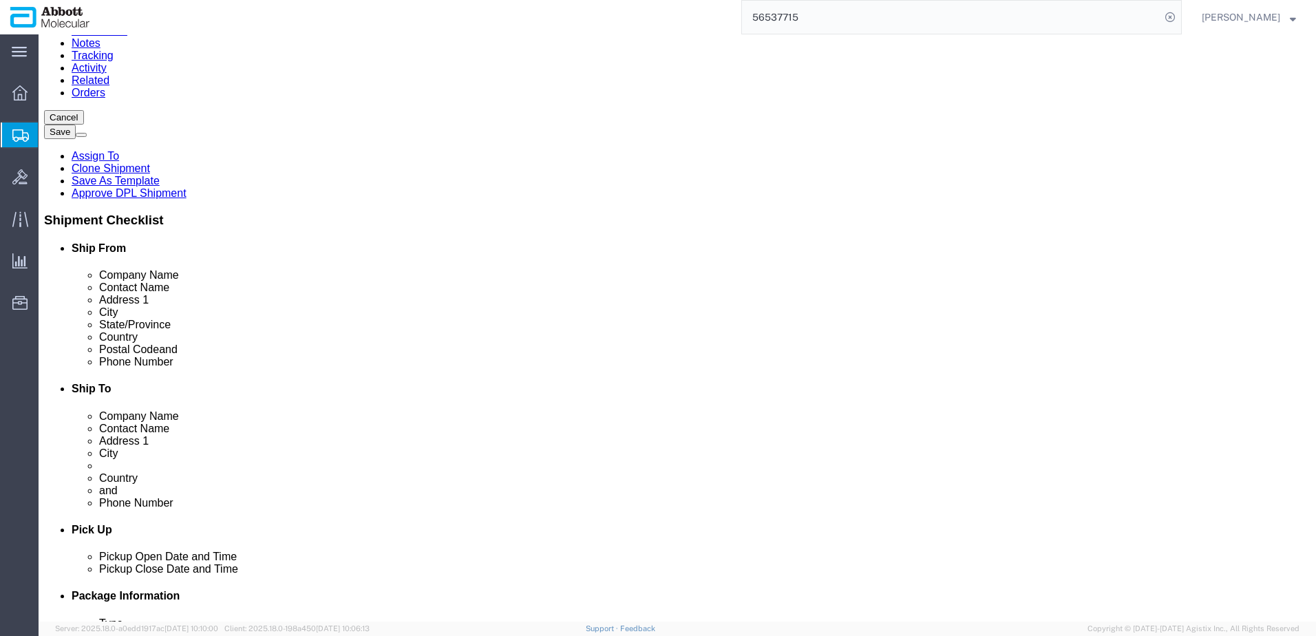
scroll to position [156, 0]
click button "Continue"
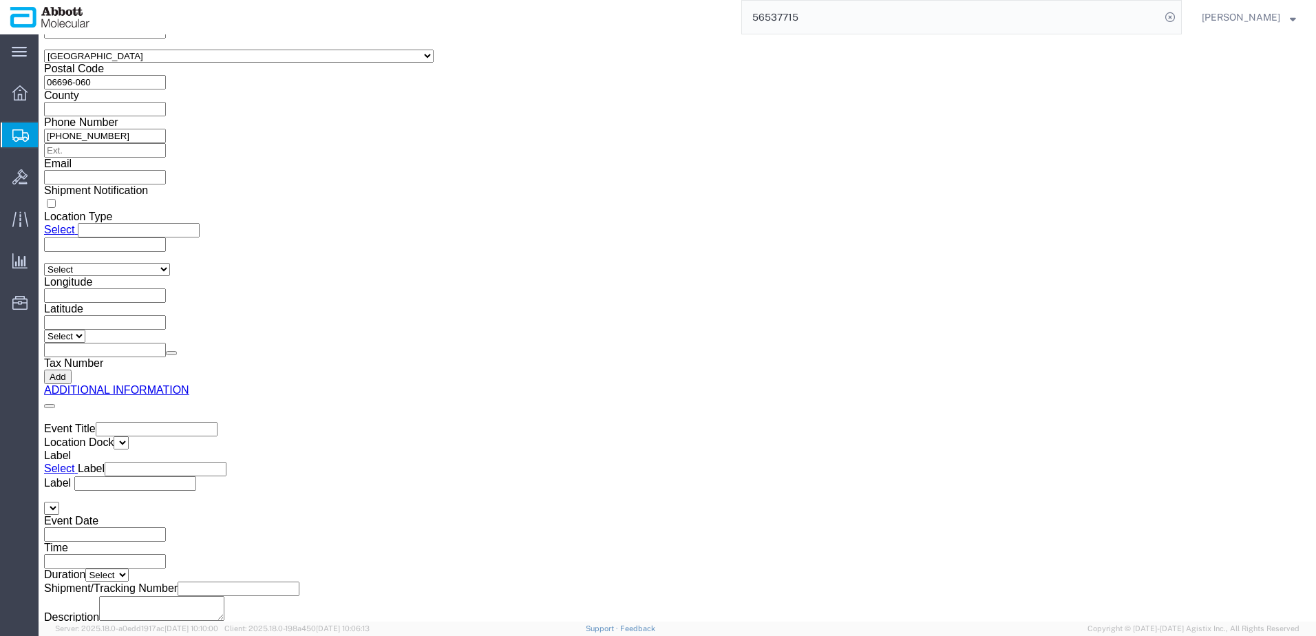
click button "Upload"
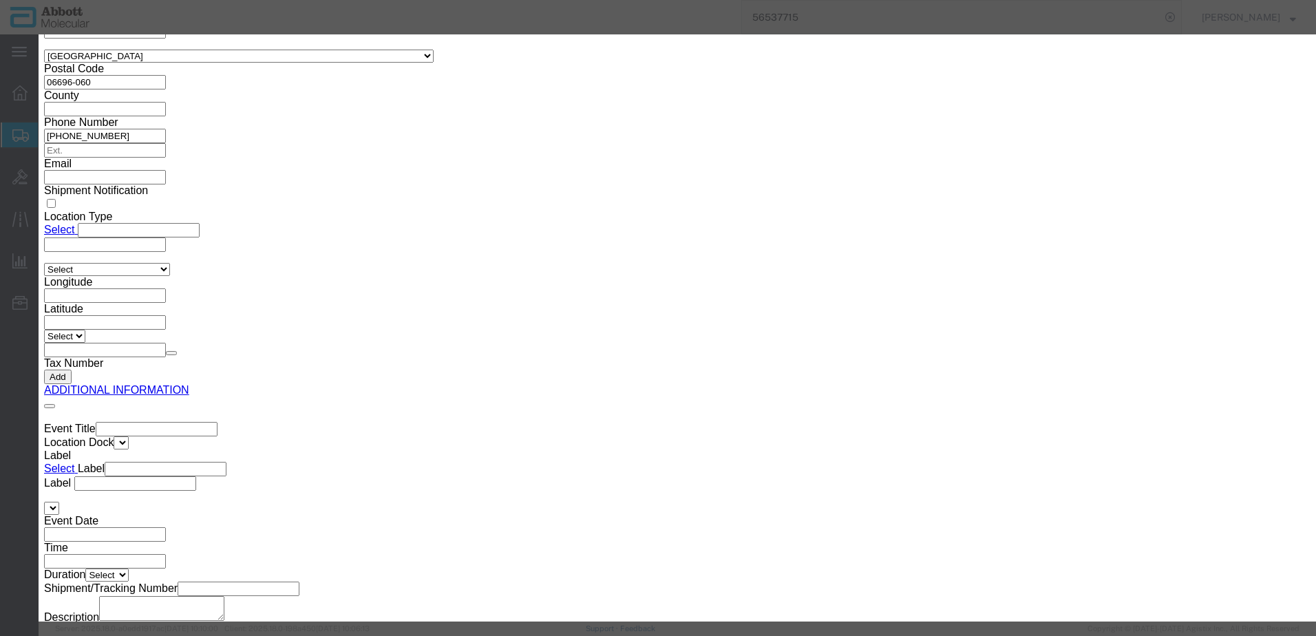
click button "Browse"
type input "C:\fakepath\620345980 SLI DSV.pdf"
click button "Upload"
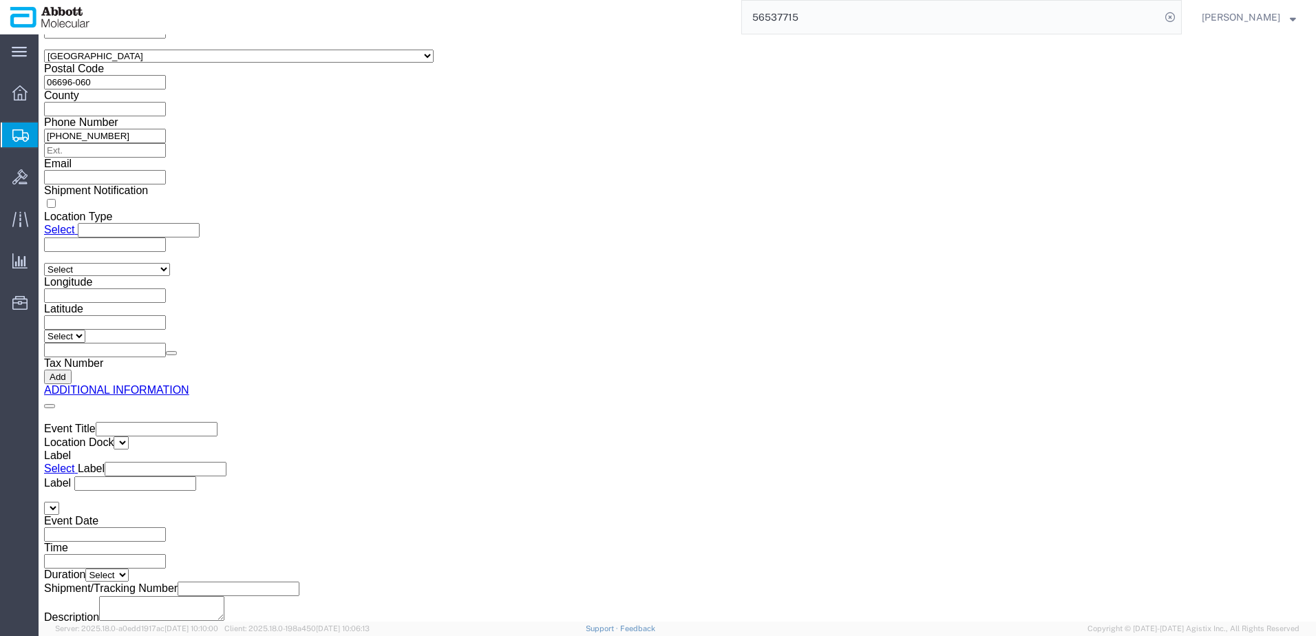
drag, startPoint x: 48, startPoint y: 11, endPoint x: 187, endPoint y: 21, distance: 139.4
click h1 "Shipment 56716487"
copy h1 "Shipment 56716487"
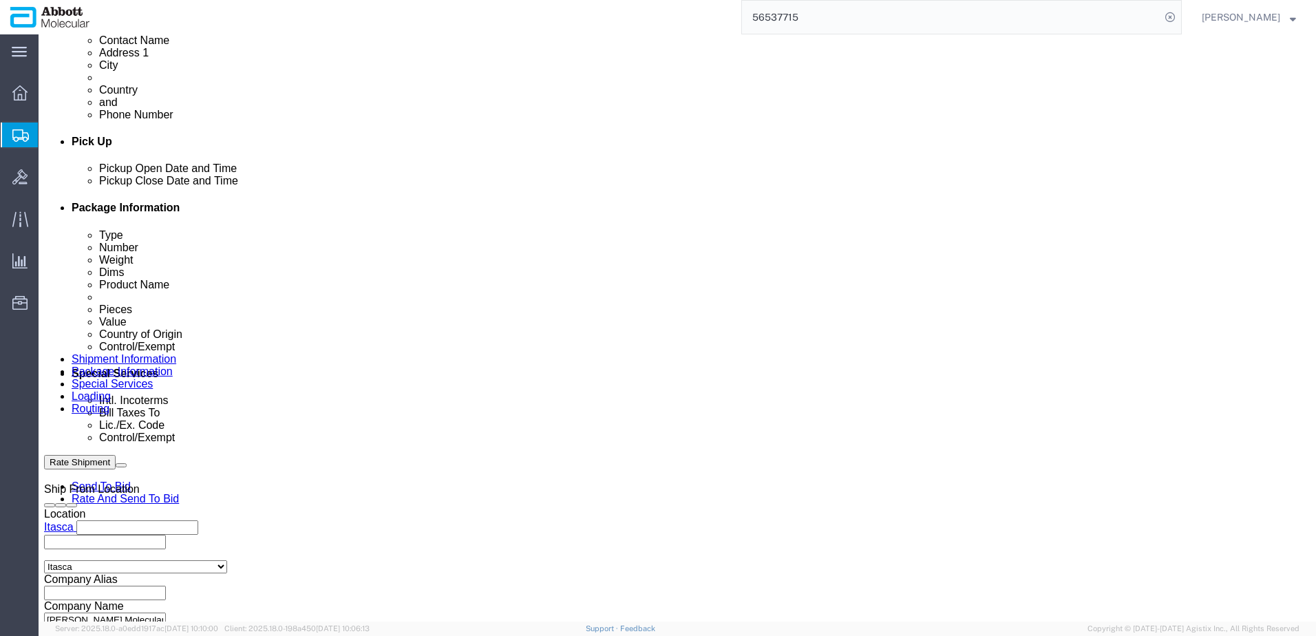
scroll to position [504, 0]
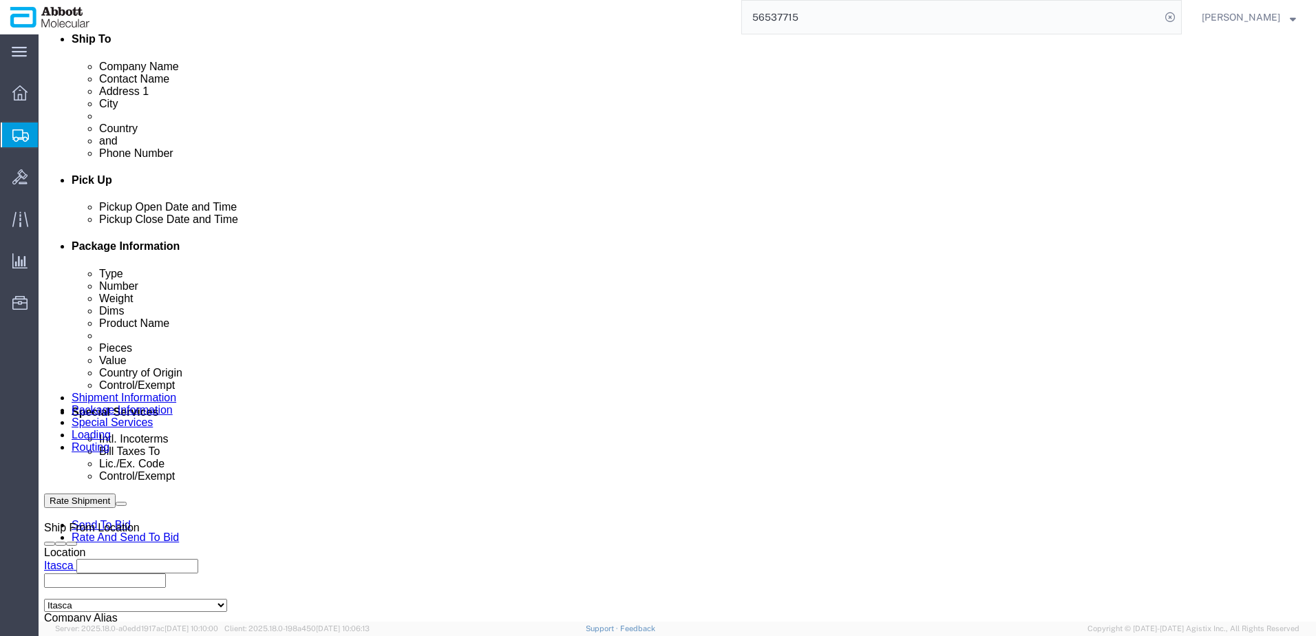
click button "Rate Shipment"
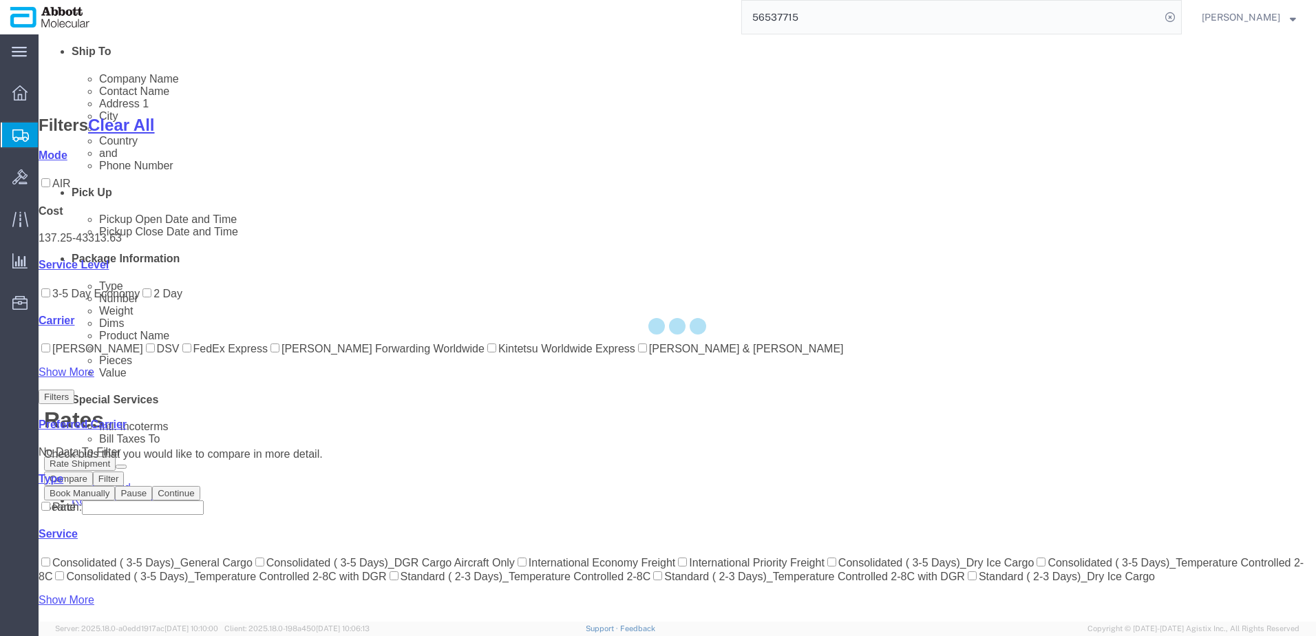
scroll to position [131, 0]
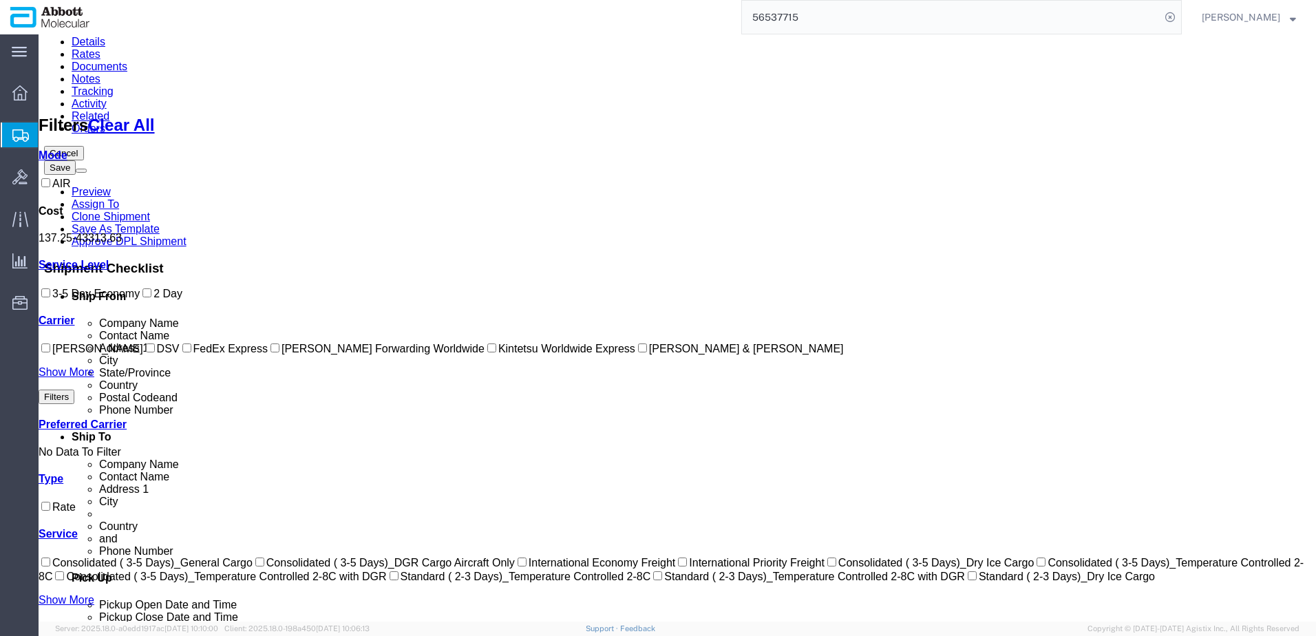
drag, startPoint x: 55, startPoint y: 381, endPoint x: 186, endPoint y: 334, distance: 138.9
click at [146, 352] on input "DSV" at bounding box center [150, 347] width 9 height 9
checkbox input "true"
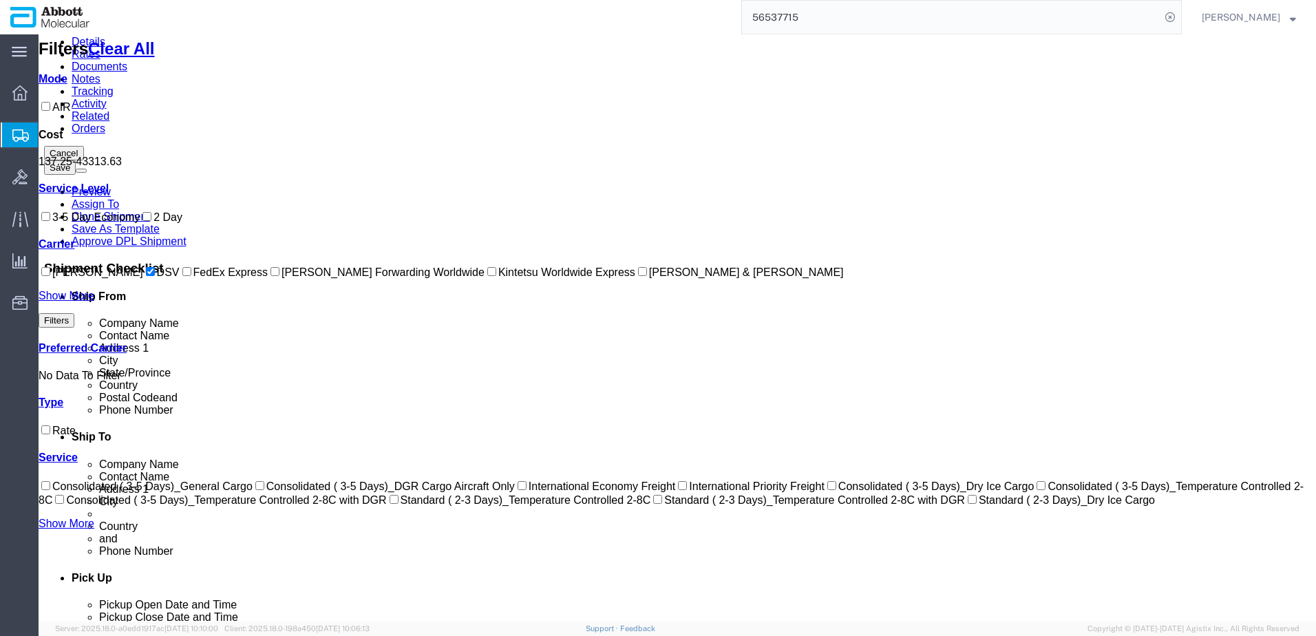
scroll to position [0, 0]
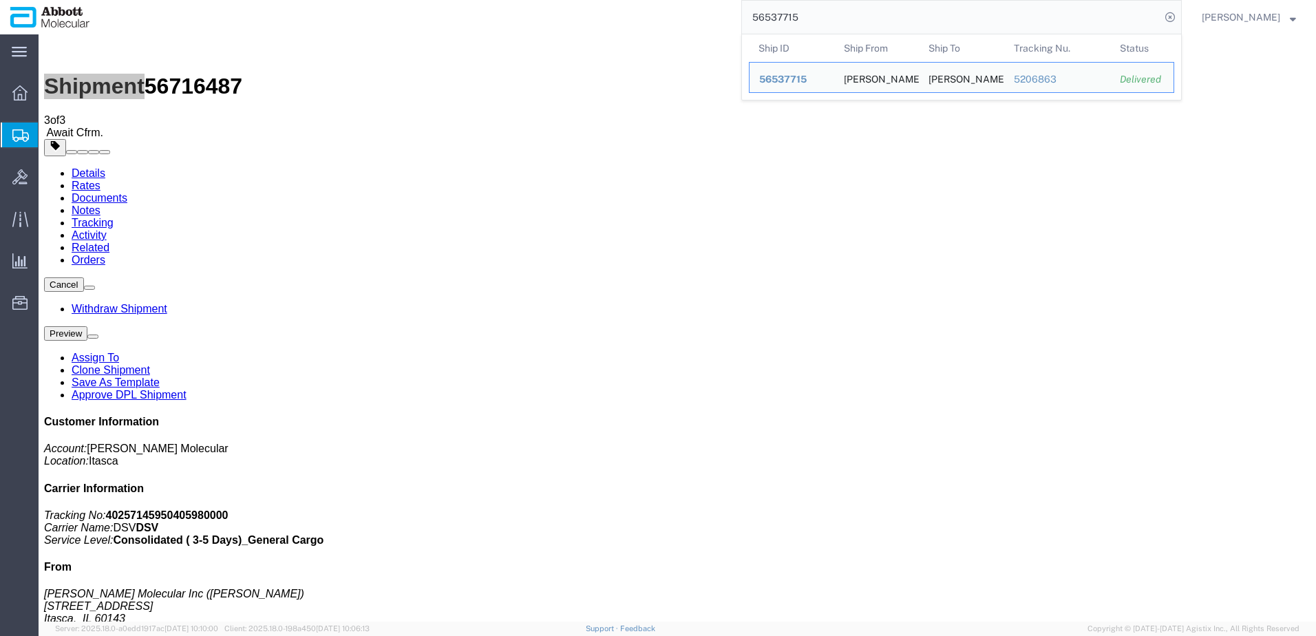
drag, startPoint x: 691, startPoint y: 59, endPoint x: 511, endPoint y: 34, distance: 182.0
paste input "620641800"
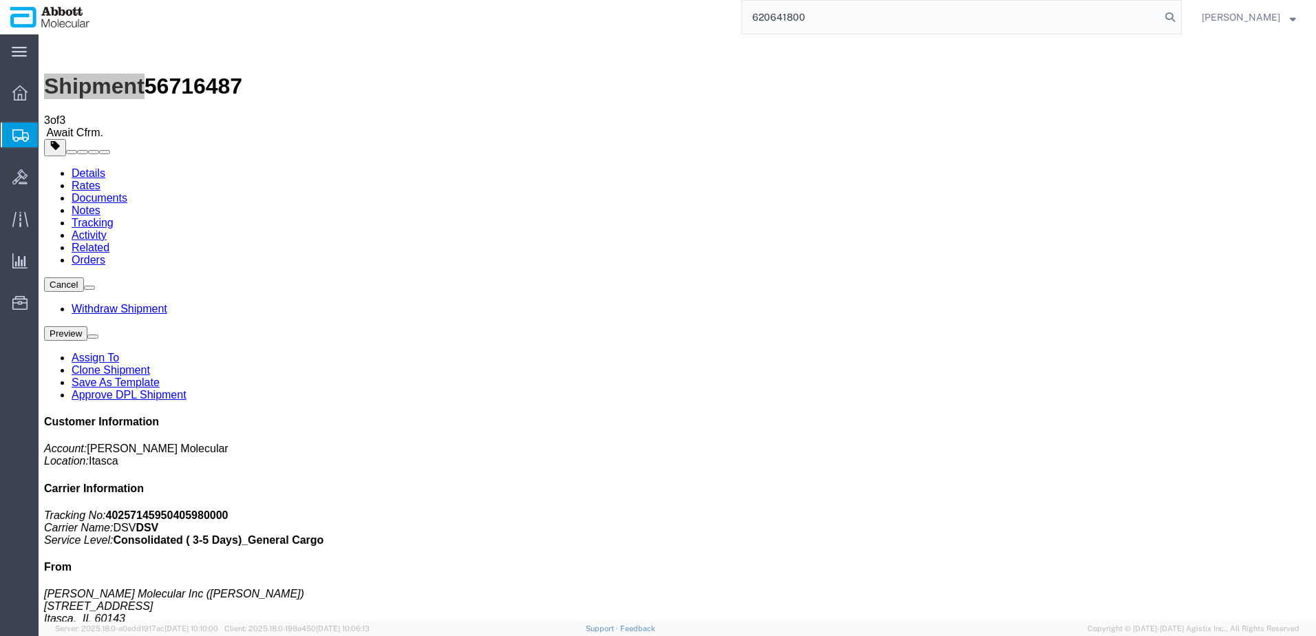
type input "620641800"
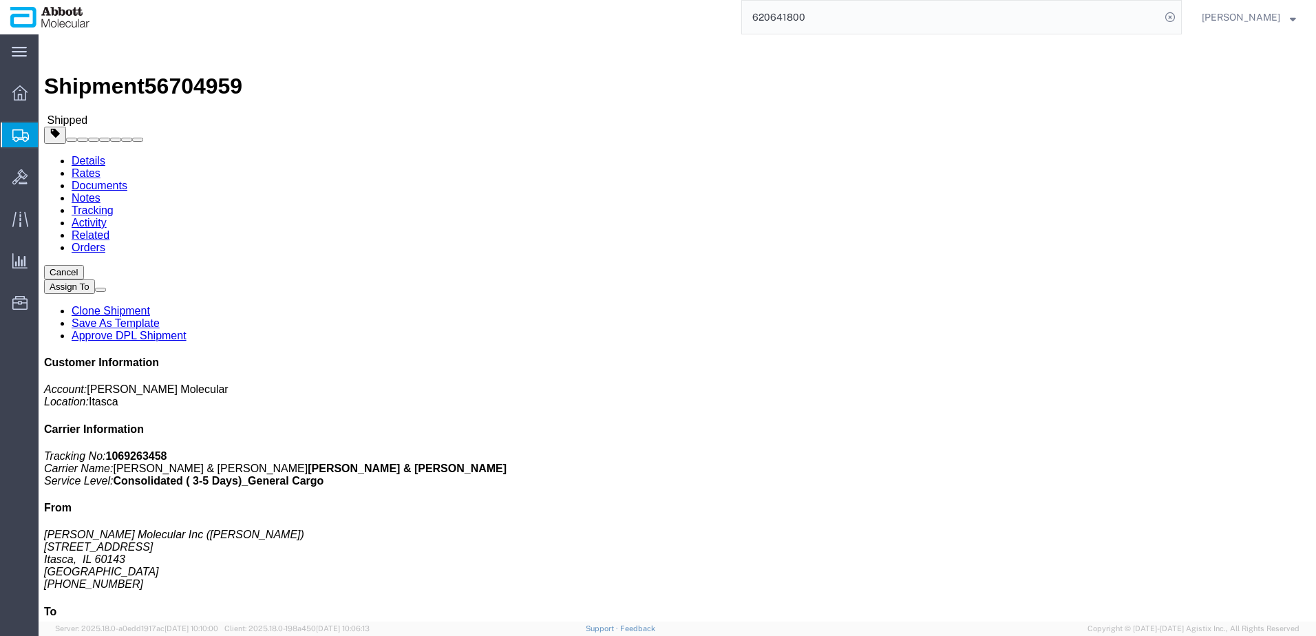
click link "Rates"
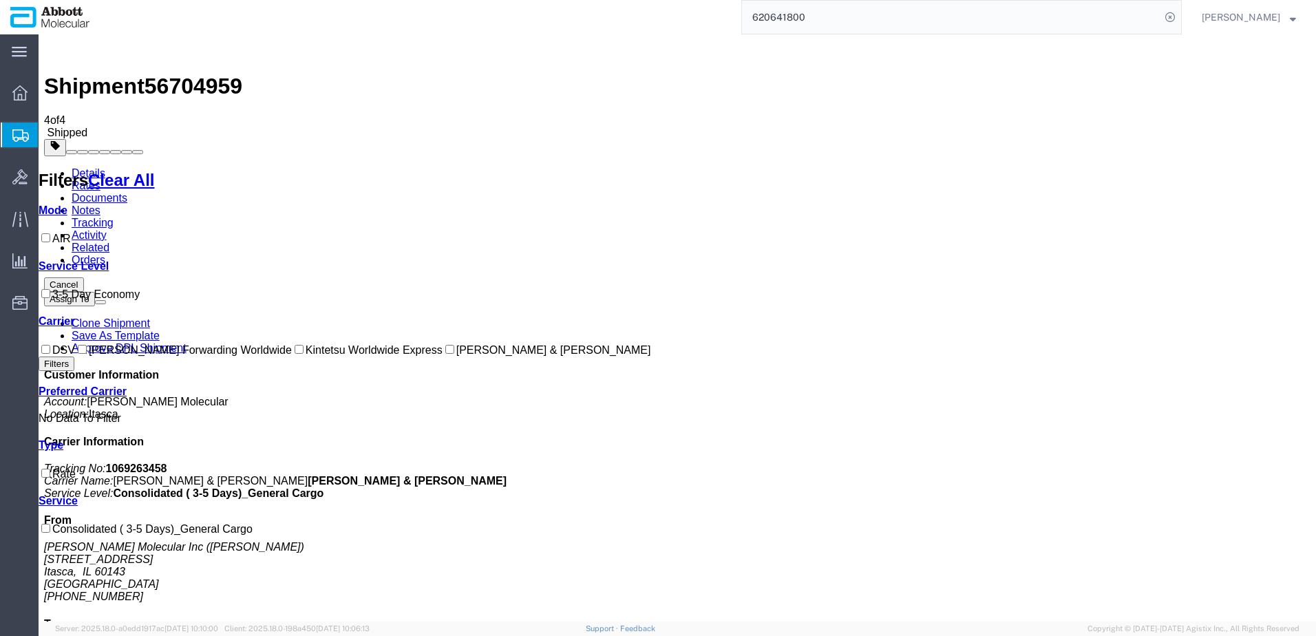
click at [445, 354] on input "[PERSON_NAME] & [PERSON_NAME]" at bounding box center [449, 349] width 9 height 9
checkbox input "true"
